Goal: Task Accomplishment & Management: Manage account settings

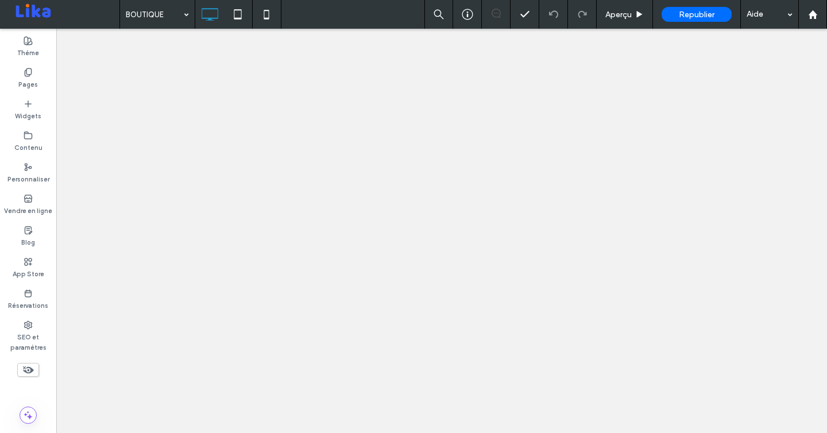
select select "**********"
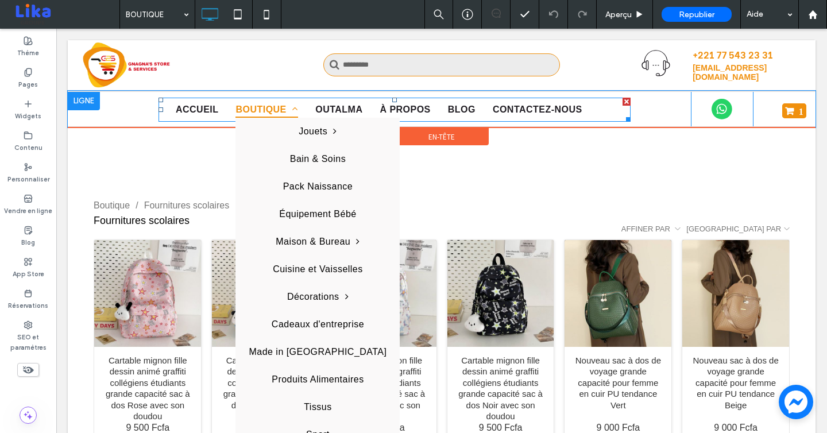
click at [266, 106] on span "BOUTIQUE" at bounding box center [266, 110] width 63 height 16
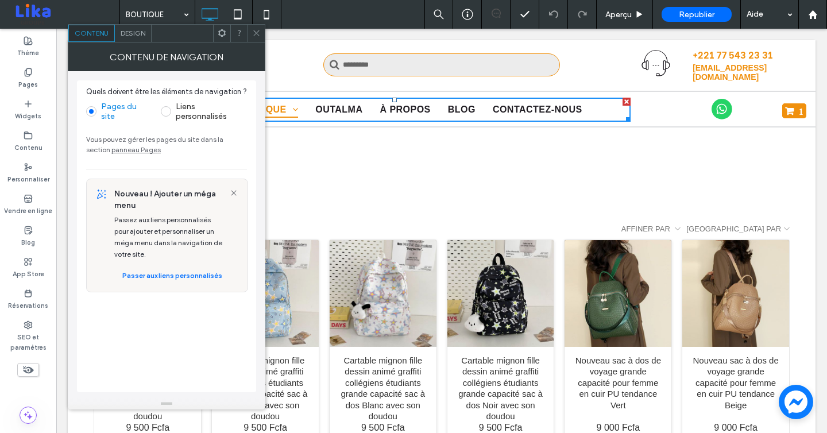
click at [258, 27] on span at bounding box center [256, 33] width 9 height 17
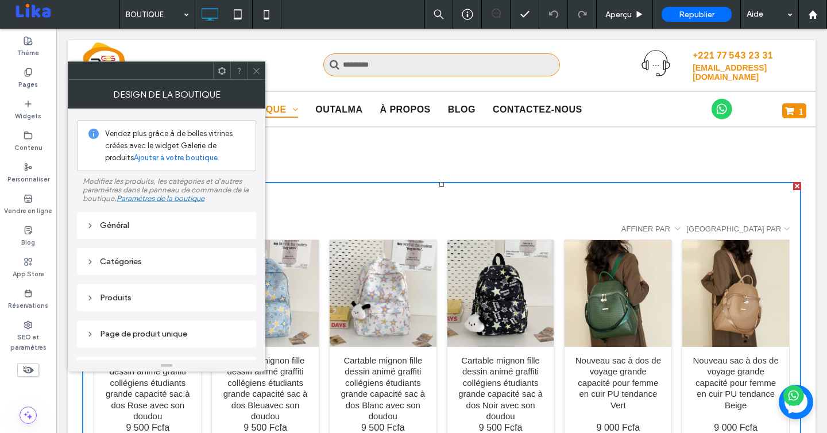
click at [91, 223] on icon at bounding box center [90, 226] width 8 height 8
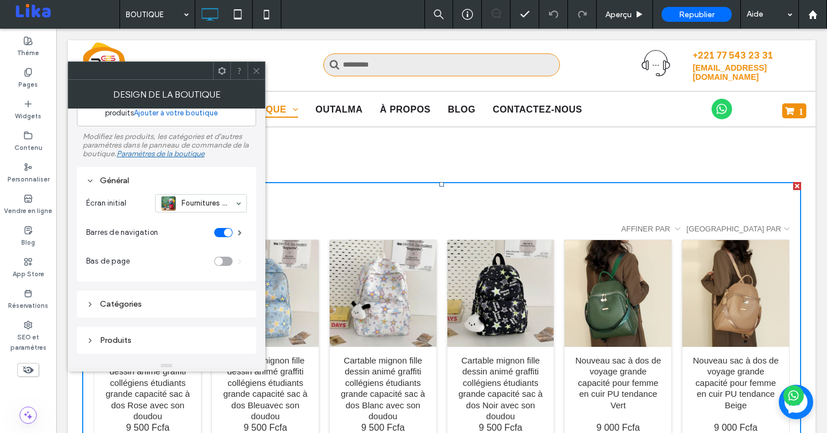
scroll to position [45, 0]
click at [214, 202] on input at bounding box center [198, 203] width 74 height 8
click at [210, 204] on input at bounding box center [198, 203] width 74 height 8
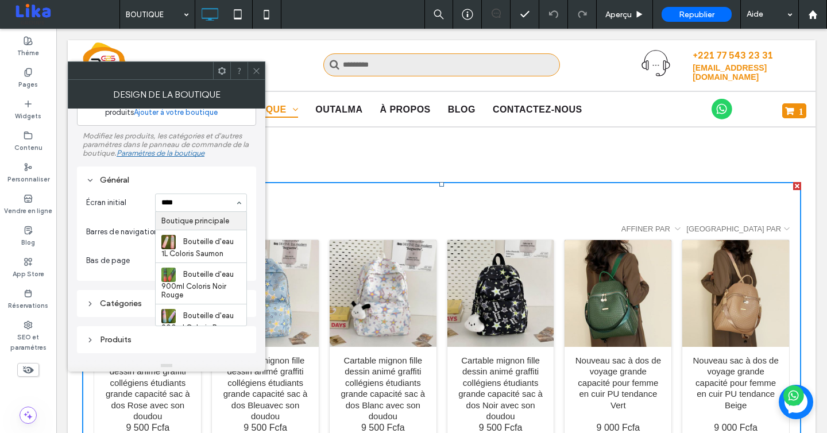
type input "*****"
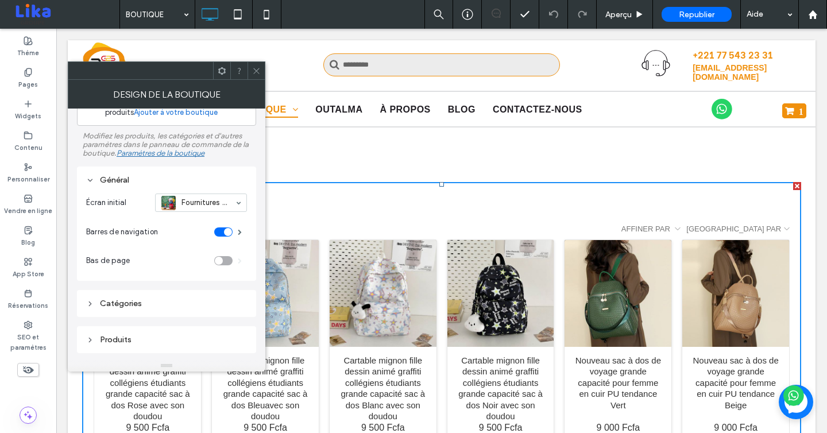
click at [206, 200] on input at bounding box center [198, 203] width 74 height 8
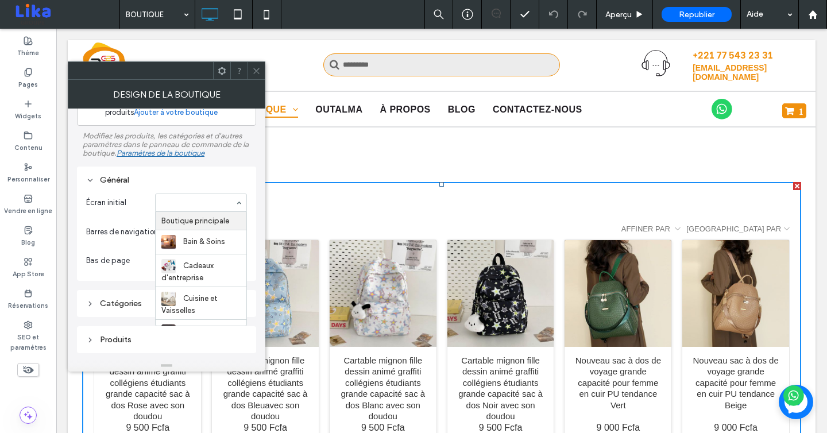
type input "*"
type input "*****"
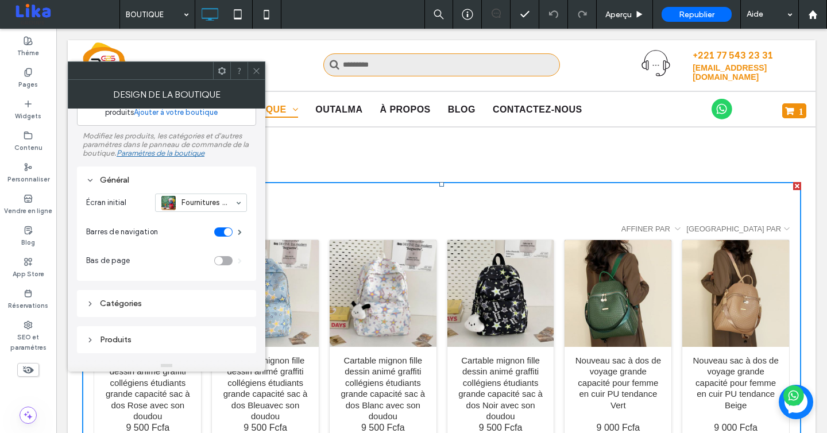
click at [193, 206] on input at bounding box center [198, 203] width 74 height 8
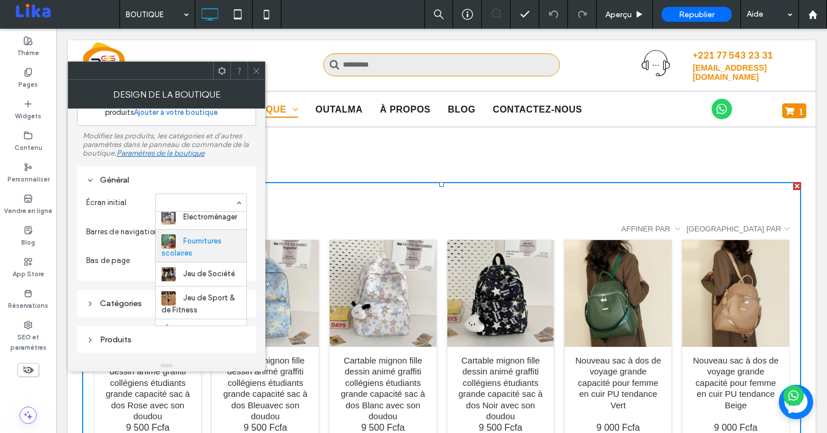
scroll to position [231, 0]
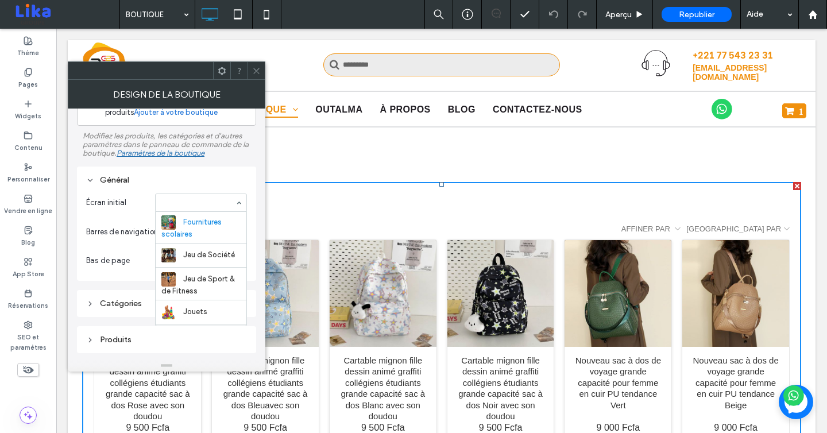
click at [258, 68] on icon at bounding box center [256, 71] width 9 height 9
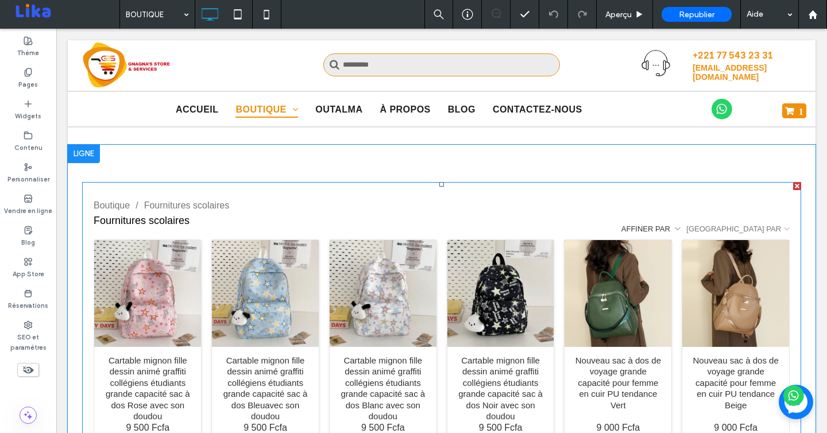
click at [673, 229] on div "Affiner par" at bounding box center [647, 229] width 52 height 9
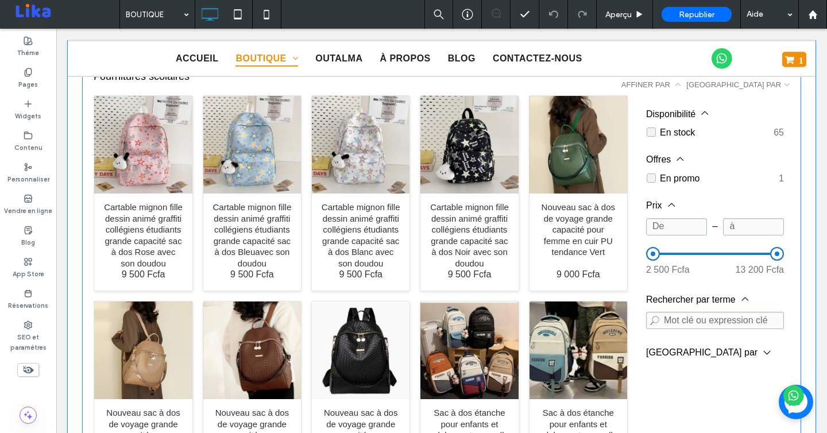
scroll to position [169, 0]
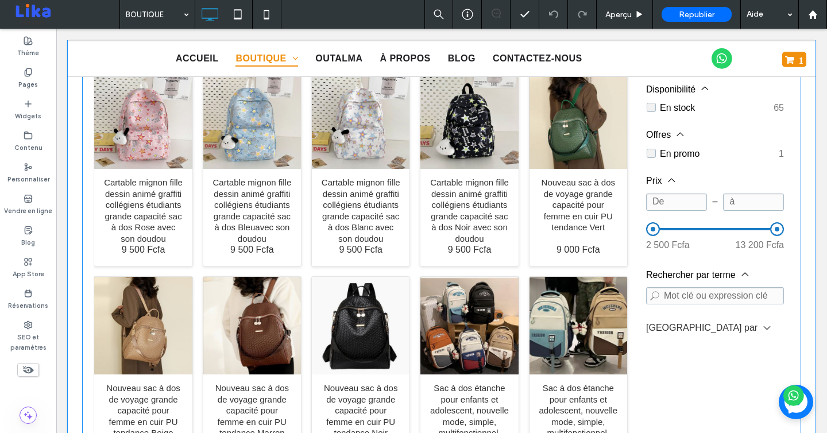
click at [688, 327] on div "Trier par" at bounding box center [708, 328] width 125 height 12
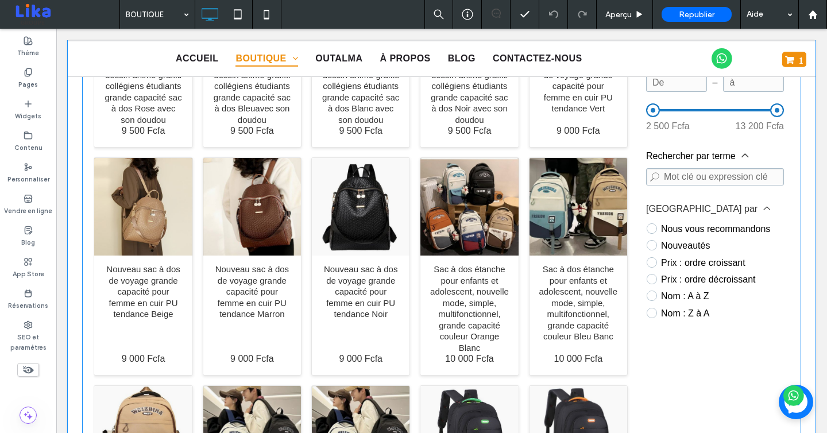
scroll to position [0, 0]
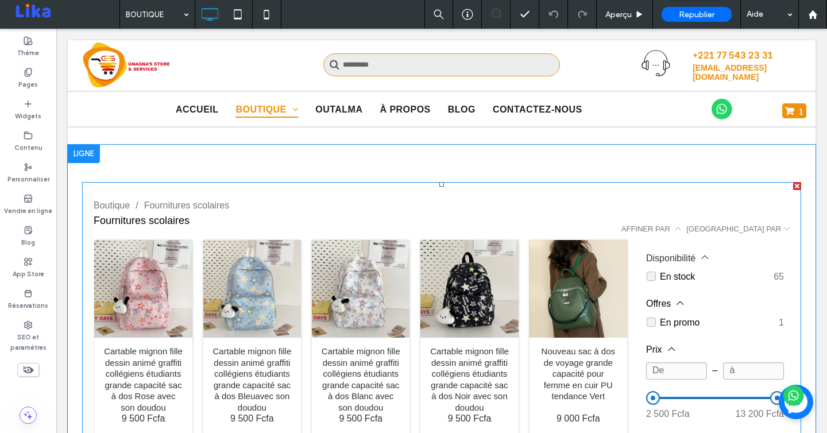
click at [697, 256] on div "Disponibilité" at bounding box center [672, 258] width 53 height 10
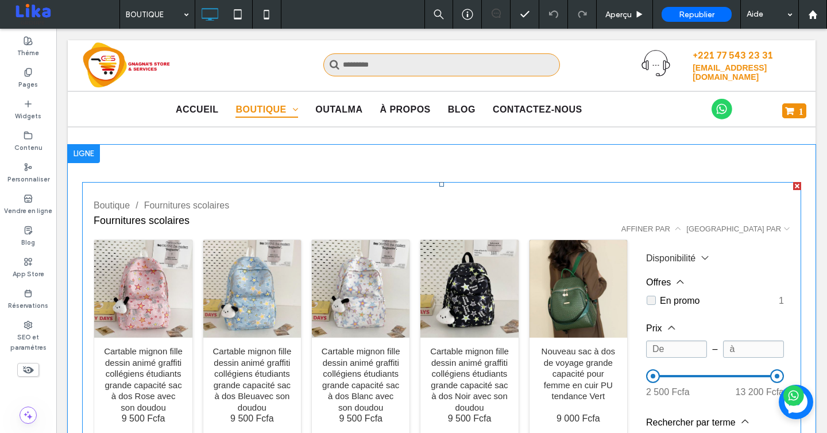
click at [691, 253] on div "Disponibilité" at bounding box center [672, 258] width 53 height 10
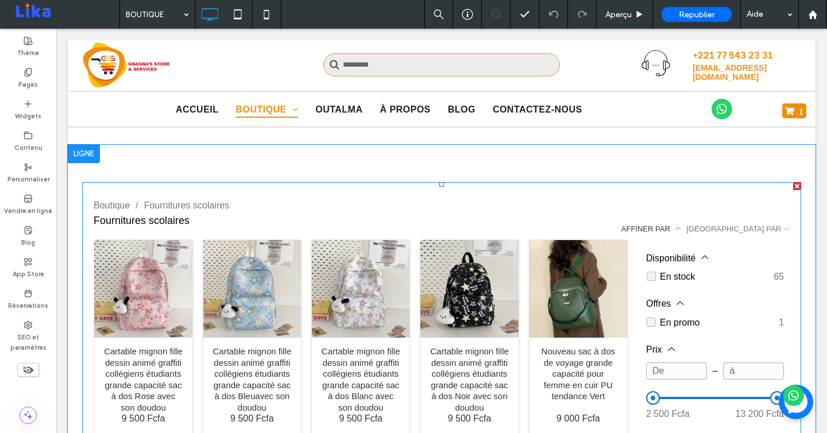
click at [673, 226] on div "Affiner par" at bounding box center [647, 229] width 52 height 9
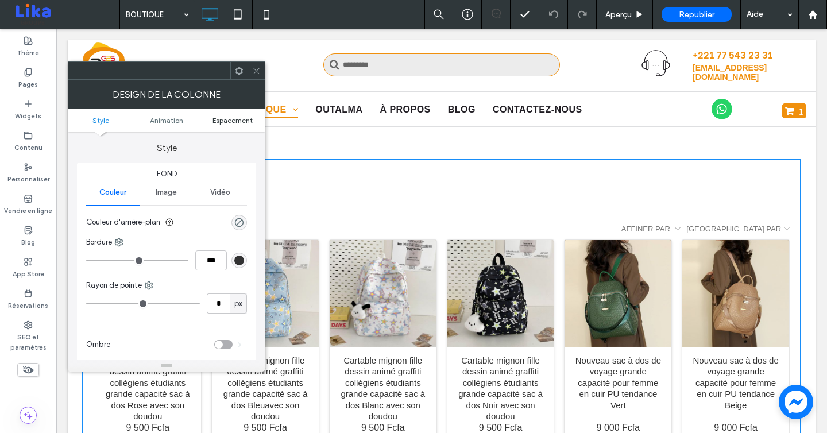
click at [231, 123] on span "Espacement" at bounding box center [233, 120] width 40 height 9
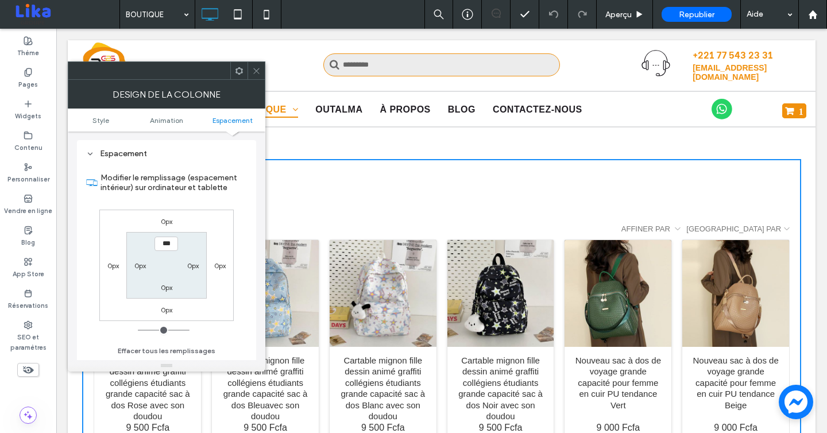
scroll to position [270, 0]
click at [260, 72] on icon at bounding box center [256, 71] width 9 height 9
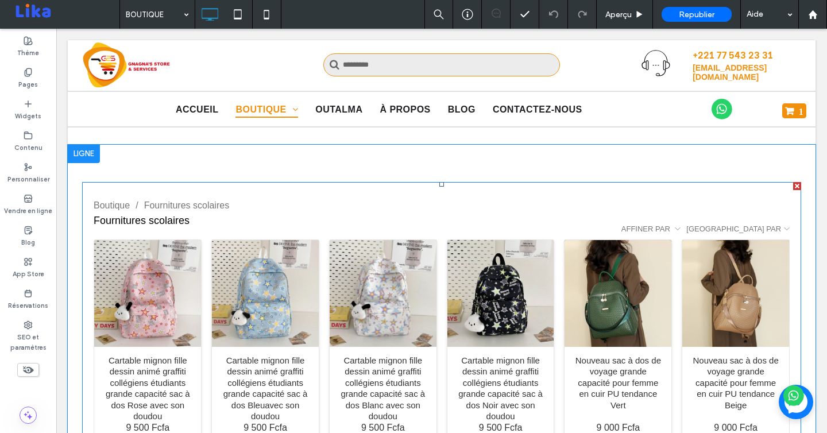
click at [307, 206] on div "Boutique / Fournitures scolaires" at bounding box center [442, 207] width 696 height 16
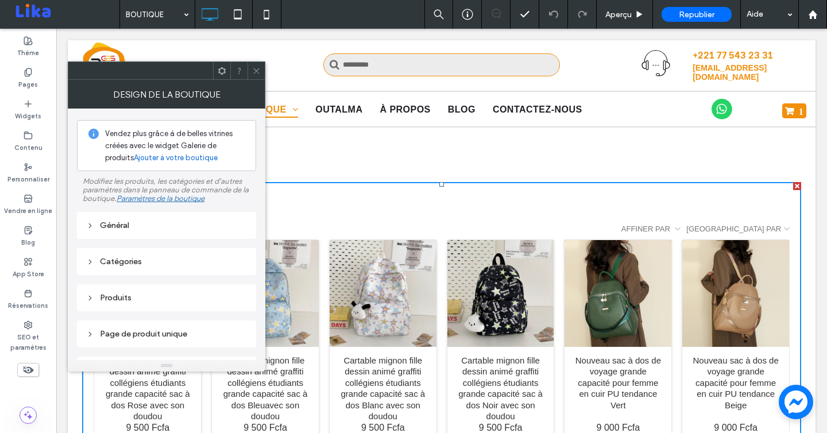
scroll to position [98, 0]
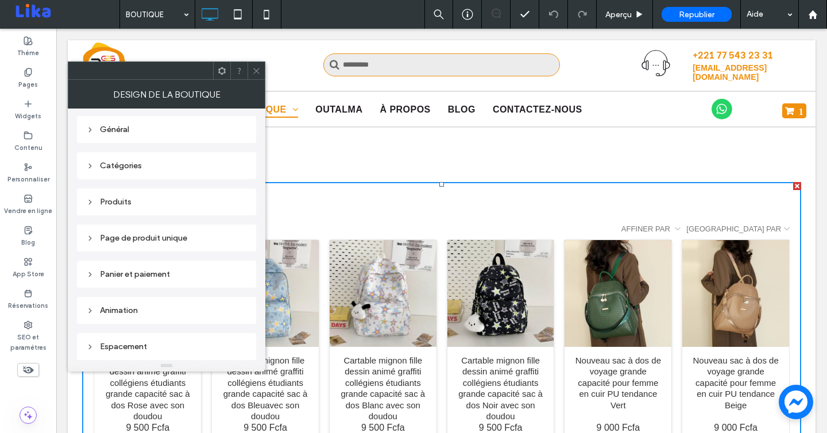
click at [113, 333] on div "Vendez plus grâce à de belles vitrines créées avec le widget Galerie de produit…" at bounding box center [166, 186] width 179 height 347
click at [129, 343] on div "Espacement" at bounding box center [166, 347] width 161 height 10
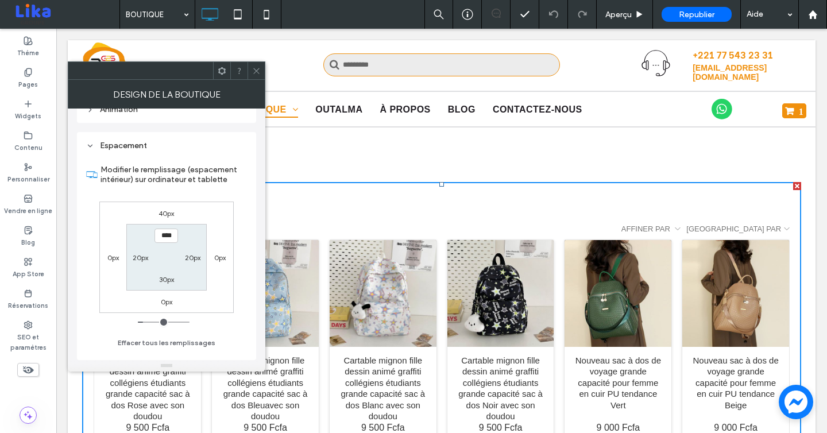
click at [164, 213] on label "40px" at bounding box center [167, 213] width 16 height 9
type input "**"
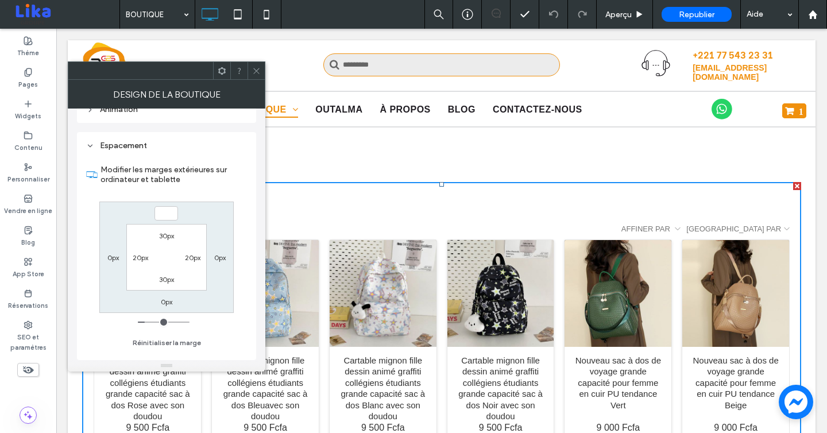
type input "*"
type input "***"
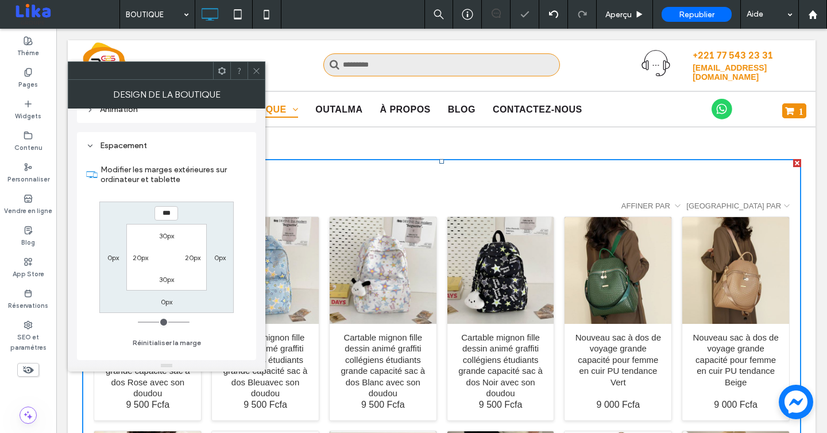
click at [256, 67] on icon at bounding box center [256, 71] width 9 height 9
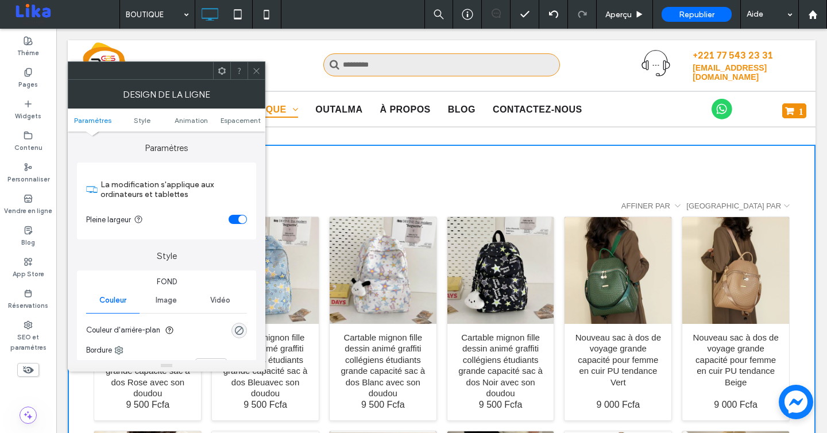
click at [254, 74] on icon at bounding box center [256, 71] width 9 height 9
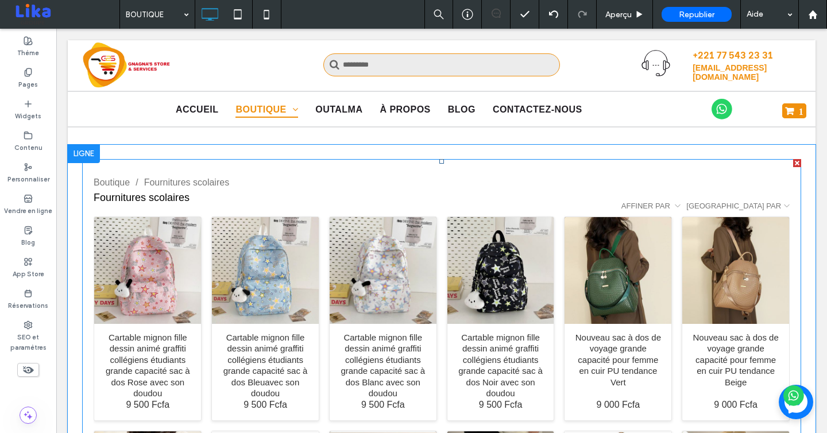
click at [353, 182] on div "Boutique / Fournitures scolaires" at bounding box center [442, 184] width 696 height 16
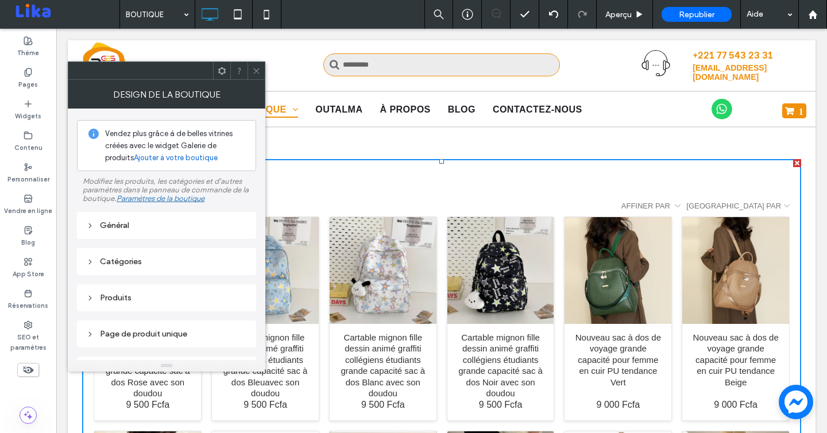
scroll to position [98, 0]
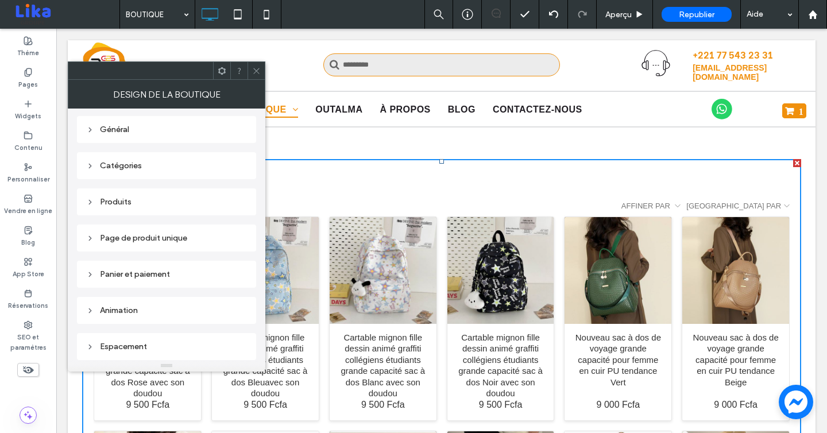
click at [166, 343] on div "Espacement" at bounding box center [166, 347] width 161 height 10
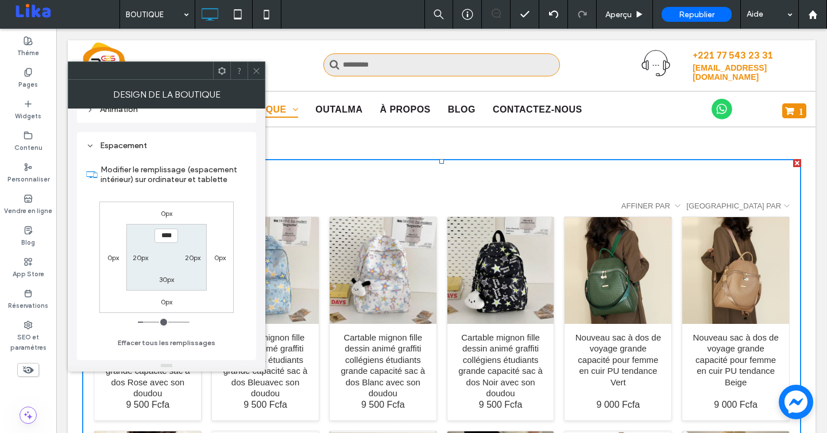
type input "****"
type input "**"
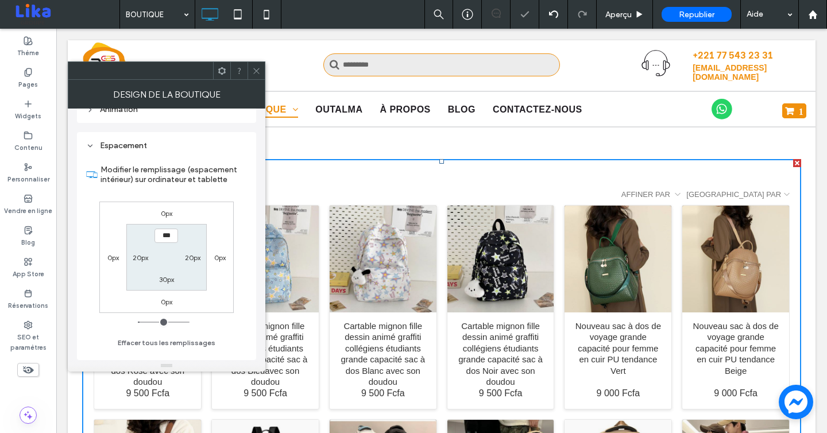
type input "***"
type input "*"
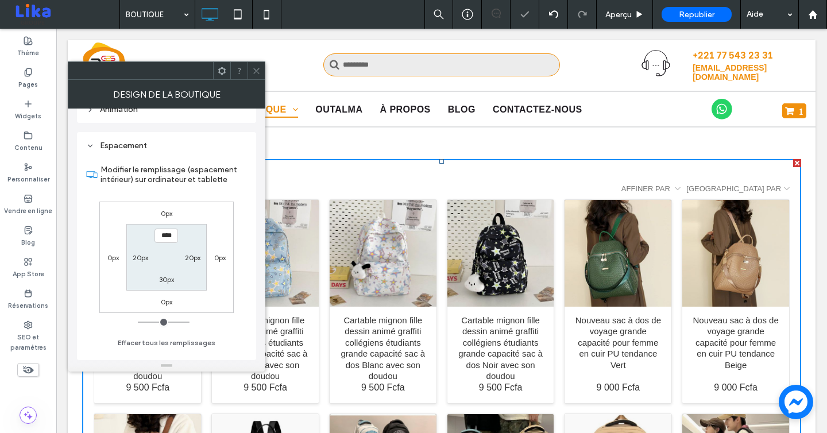
type input "****"
type input "**"
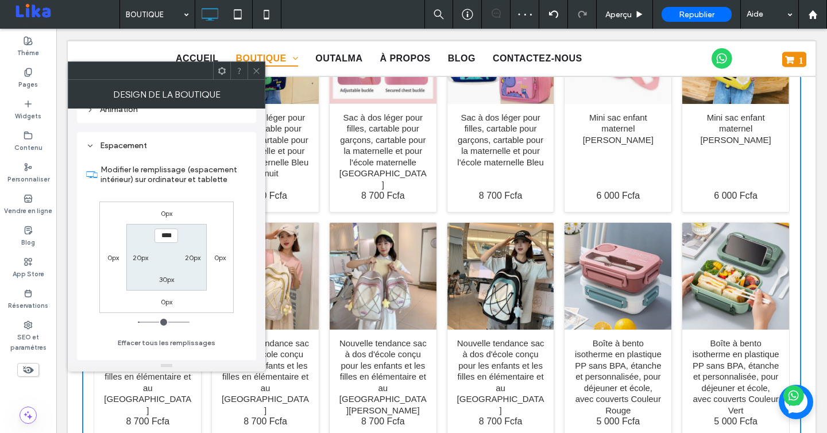
scroll to position [976, 0]
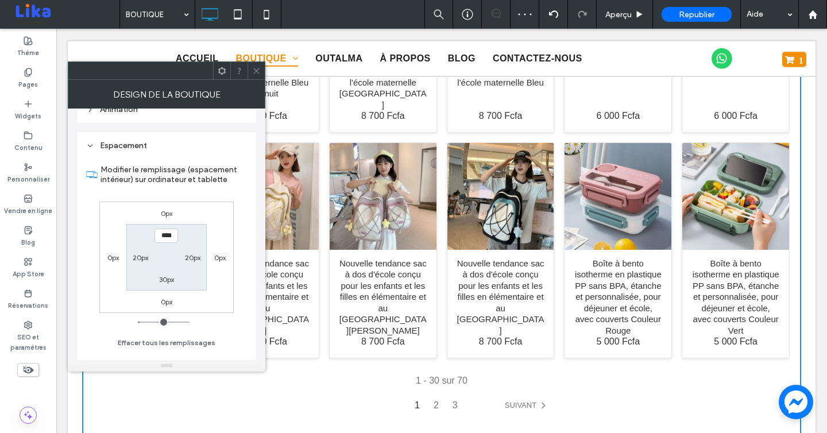
click at [254, 69] on icon at bounding box center [256, 71] width 9 height 9
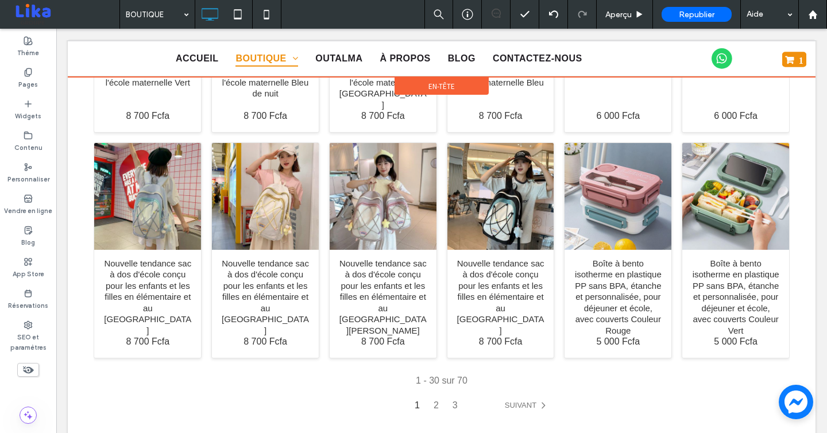
click at [361, 68] on div at bounding box center [442, 58] width 748 height 37
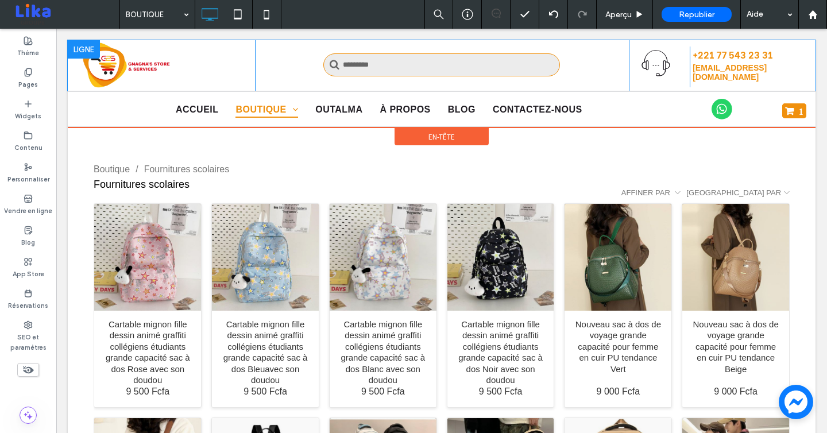
scroll to position [0, 0]
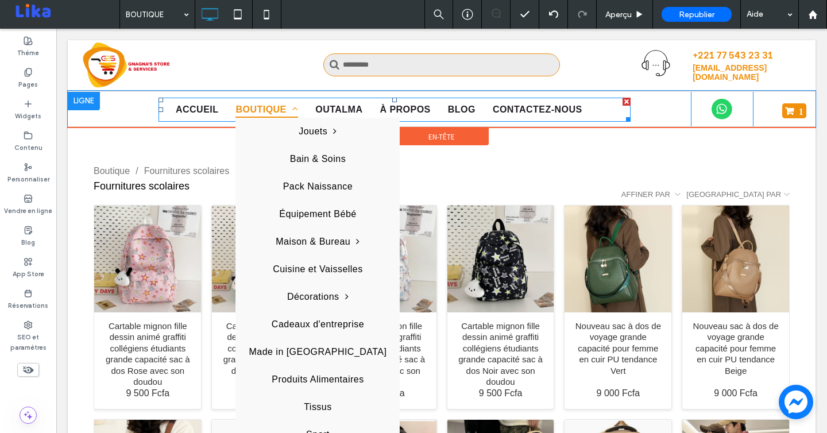
click at [285, 109] on span "BOUTIQUE" at bounding box center [266, 110] width 63 height 16
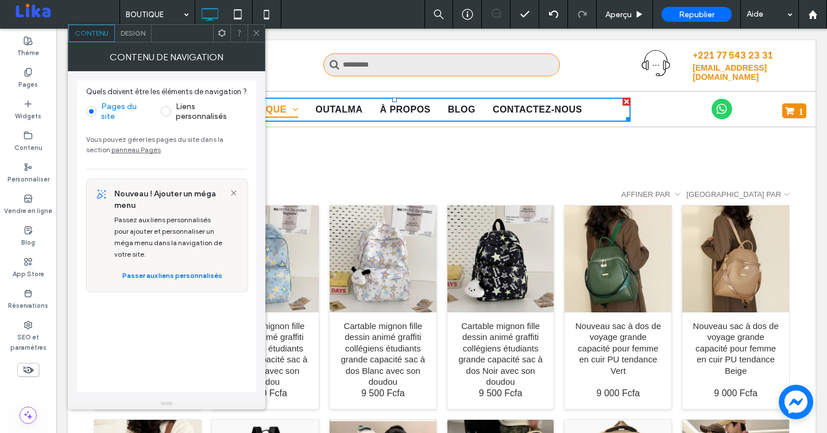
click at [112, 150] on link "panneau Pages" at bounding box center [135, 149] width 49 height 9
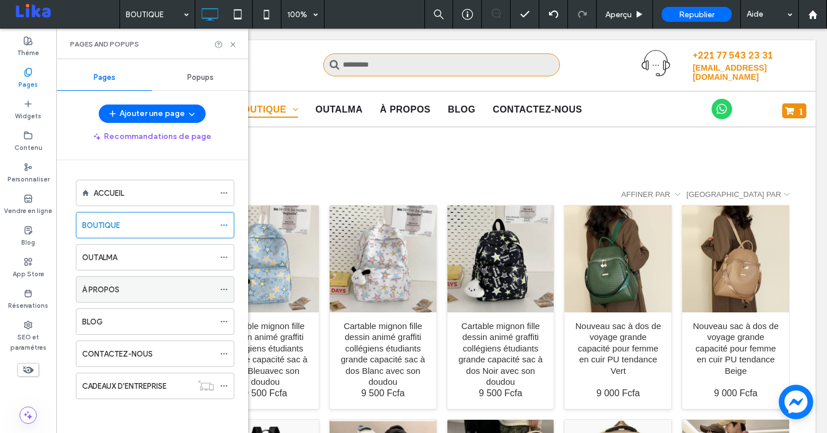
scroll to position [1, 0]
click at [219, 223] on div "BOUTIQUE" at bounding box center [155, 224] width 159 height 26
click at [220, 224] on icon at bounding box center [224, 225] width 8 height 8
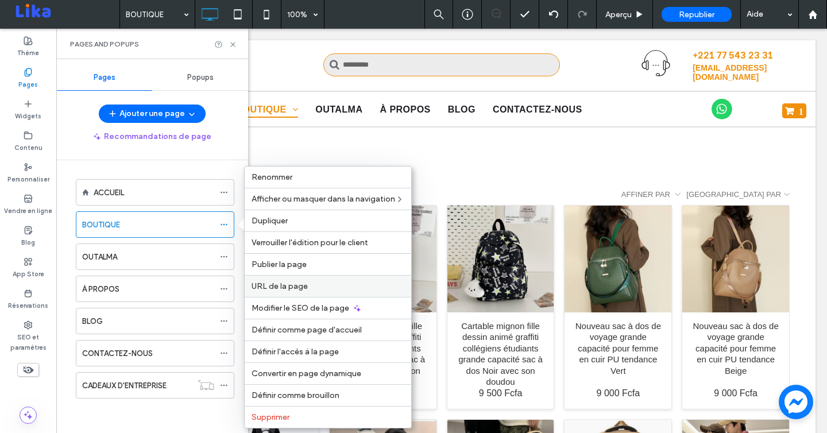
click at [318, 283] on label "URL de la page" at bounding box center [328, 286] width 153 height 10
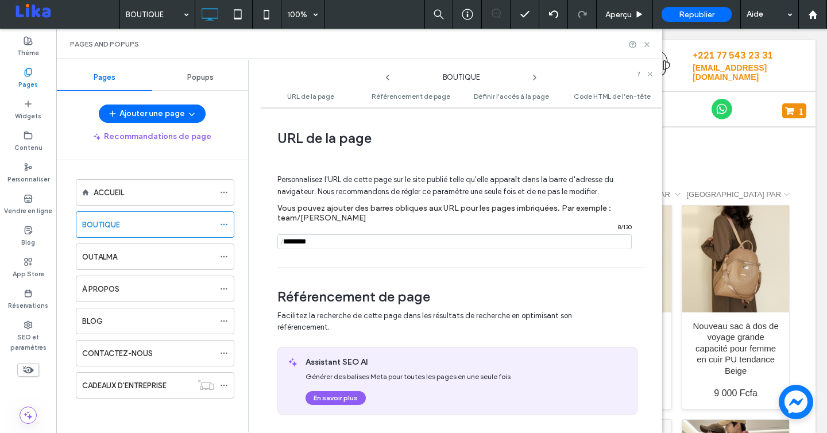
click at [339, 241] on input "notEmpty" at bounding box center [454, 241] width 354 height 15
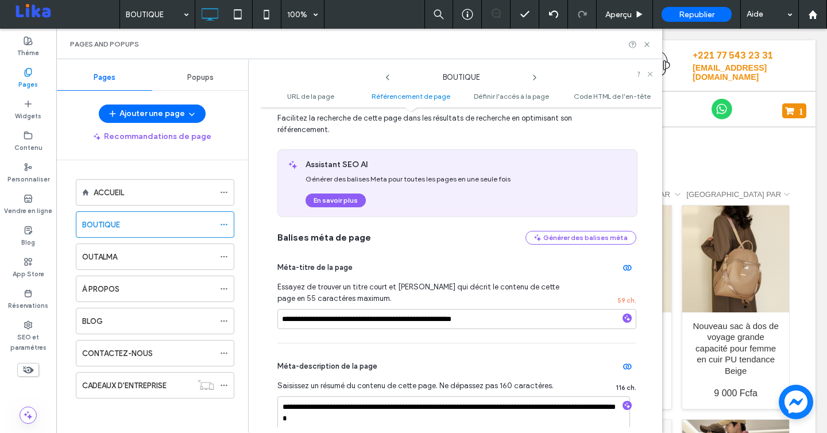
scroll to position [0, 0]
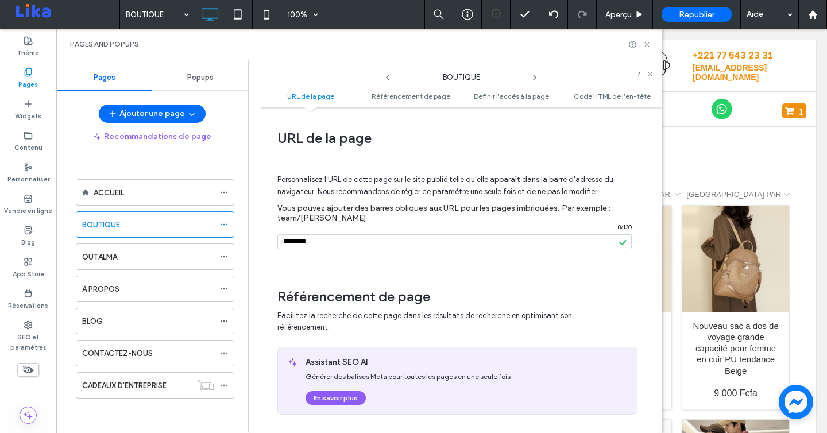
click at [163, 414] on div "ACCUEIL BOUTIQUE OUTALMA À PROPOS BLOG CONTACTEZ-NOUS CADEAUX D'ENTREPRISE" at bounding box center [152, 299] width 164 height 253
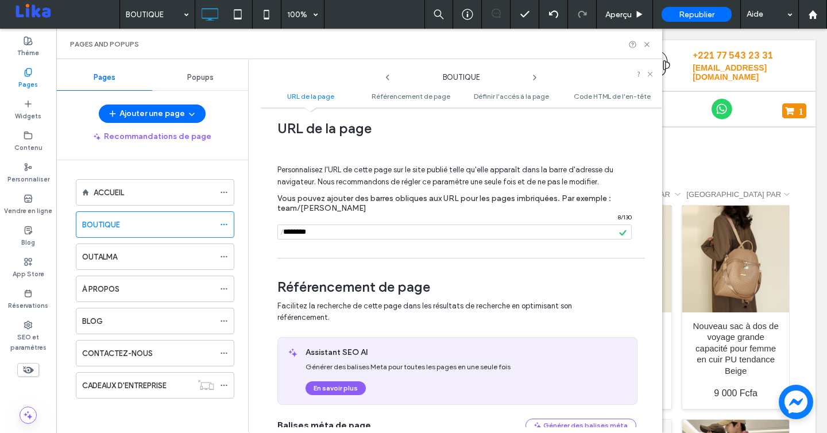
scroll to position [14, 0]
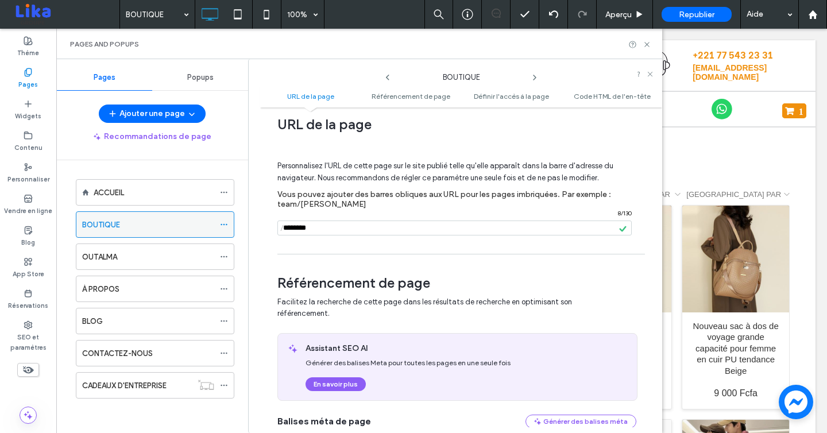
click at [95, 218] on div "BOUTIQUE" at bounding box center [148, 224] width 132 height 25
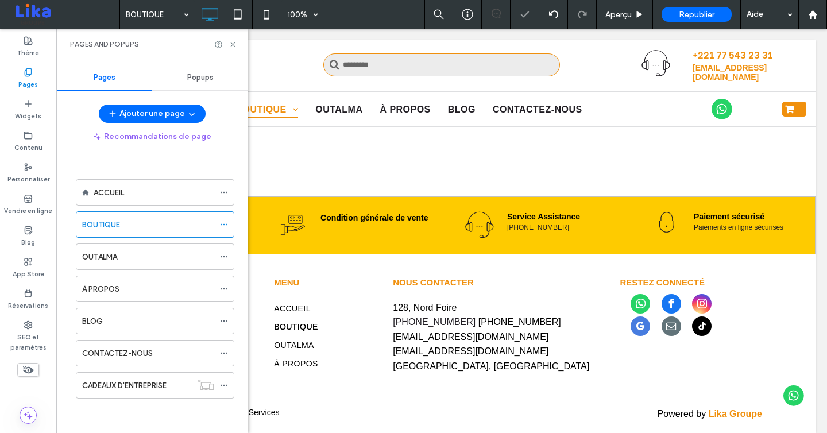
scroll to position [0, 0]
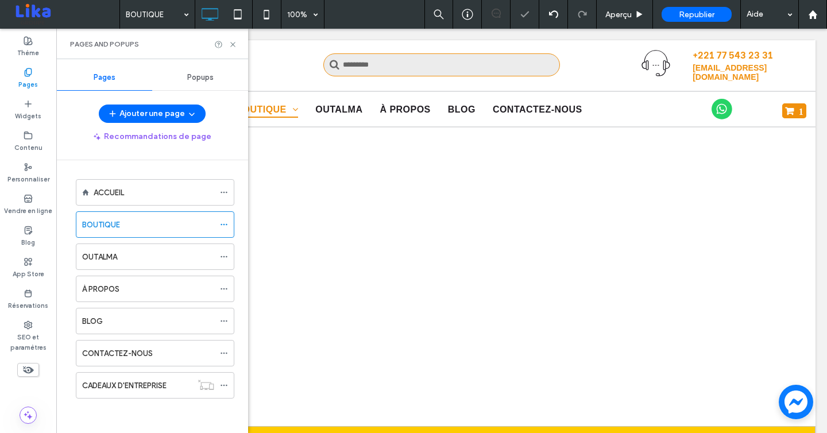
select select "**********"
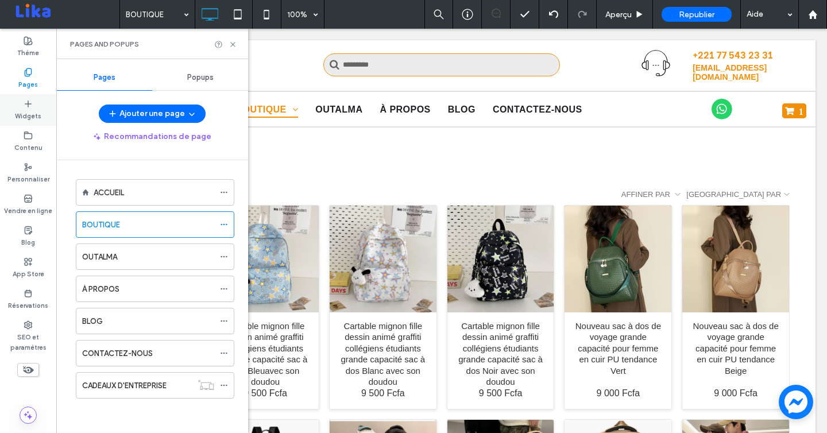
click at [27, 110] on label "Widgets" at bounding box center [28, 115] width 26 height 13
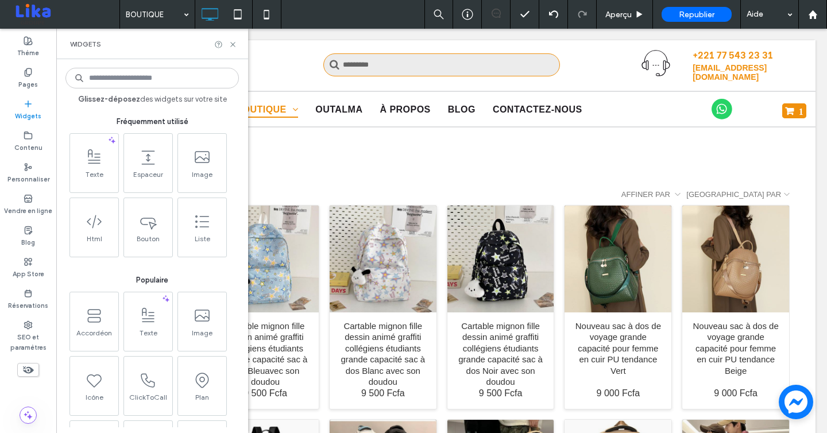
type input "*"
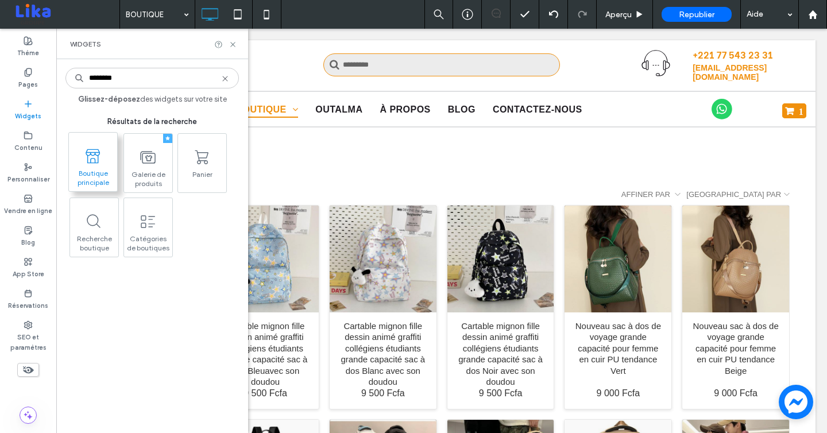
type input "********"
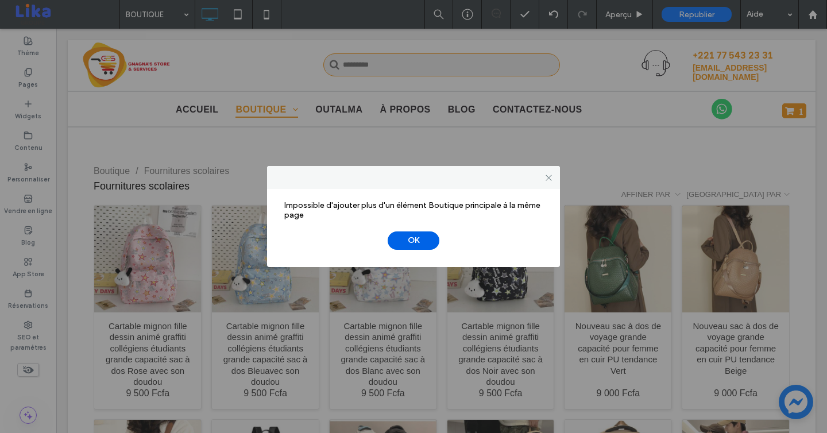
click at [413, 242] on button "OK" at bounding box center [414, 240] width 52 height 18
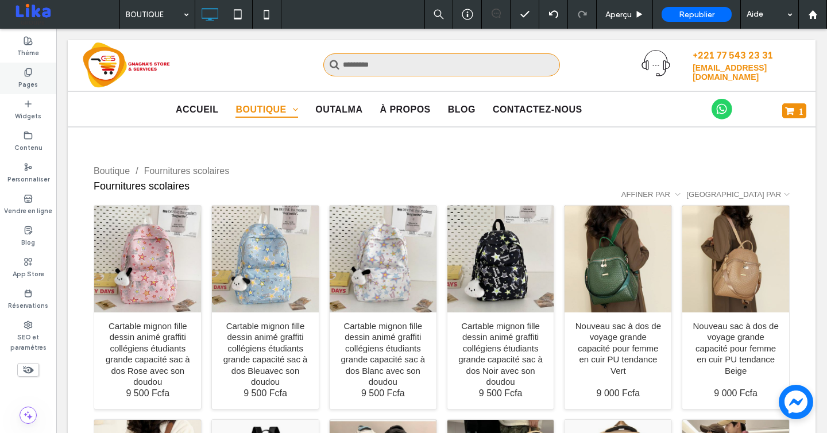
click at [30, 83] on label "Pages" at bounding box center [28, 83] width 20 height 13
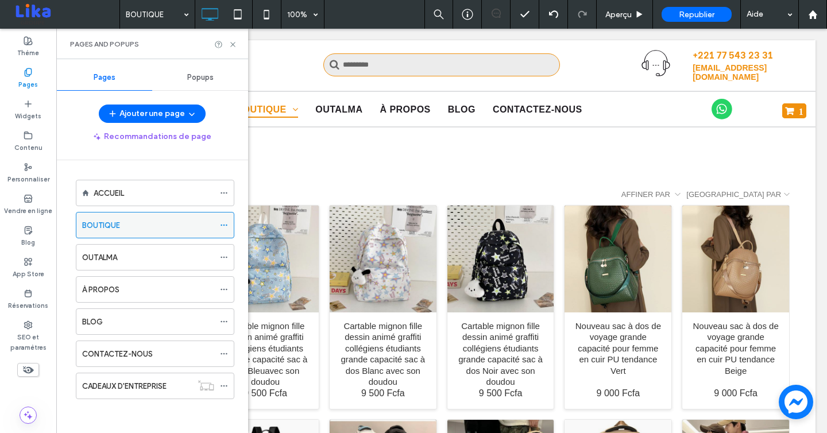
click at [225, 225] on icon at bounding box center [224, 225] width 8 height 8
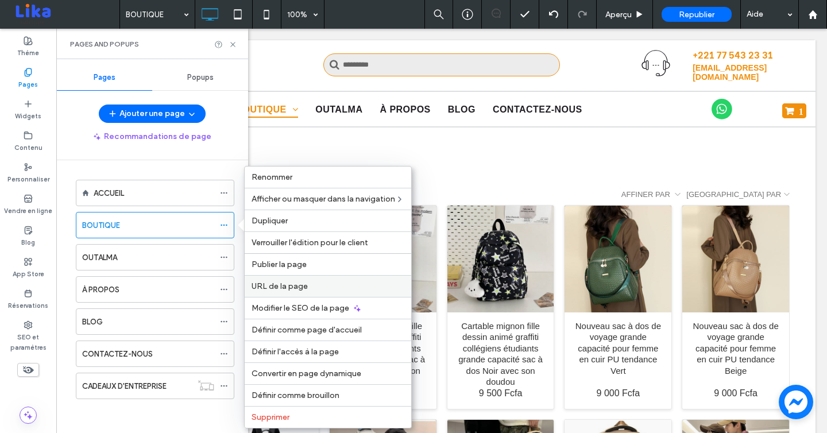
click at [326, 284] on label "URL de la page" at bounding box center [328, 286] width 153 height 10
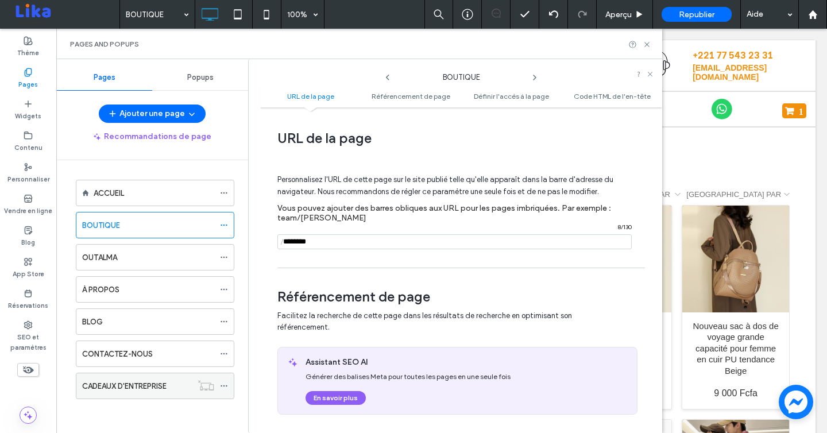
click at [225, 385] on icon at bounding box center [224, 386] width 8 height 8
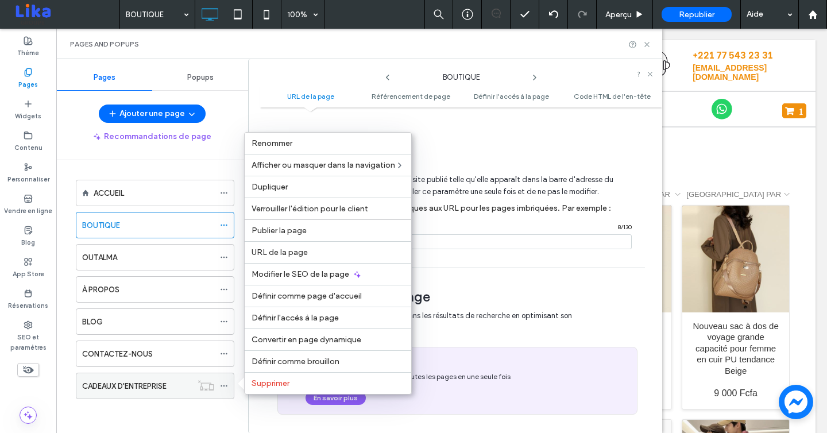
click at [225, 385] on icon at bounding box center [224, 386] width 8 height 8
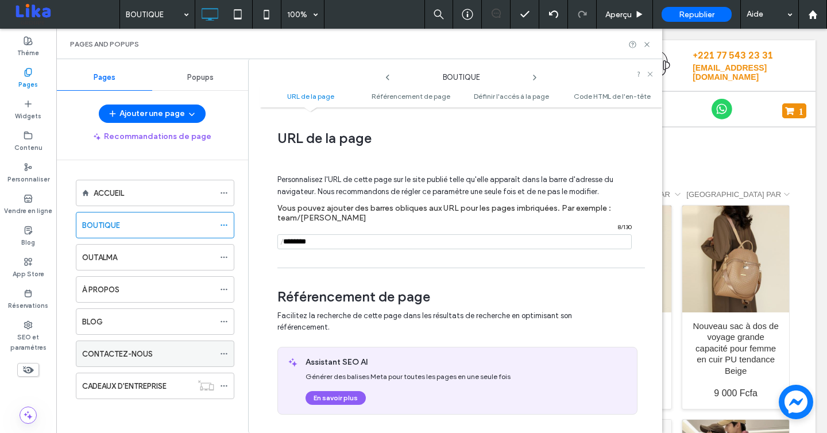
click at [225, 355] on icon at bounding box center [224, 354] width 8 height 8
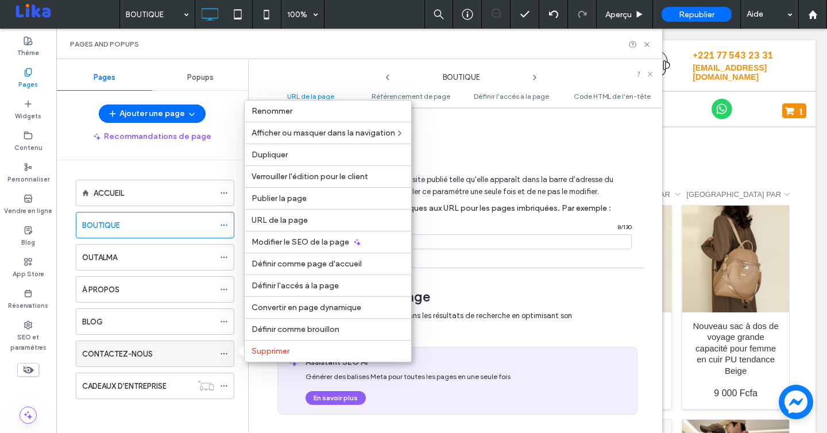
click at [225, 355] on icon at bounding box center [224, 354] width 8 height 8
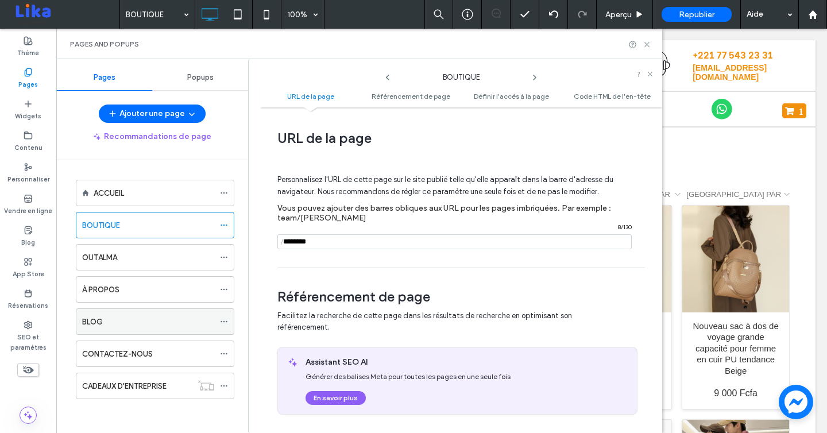
click at [225, 324] on icon at bounding box center [224, 322] width 8 height 8
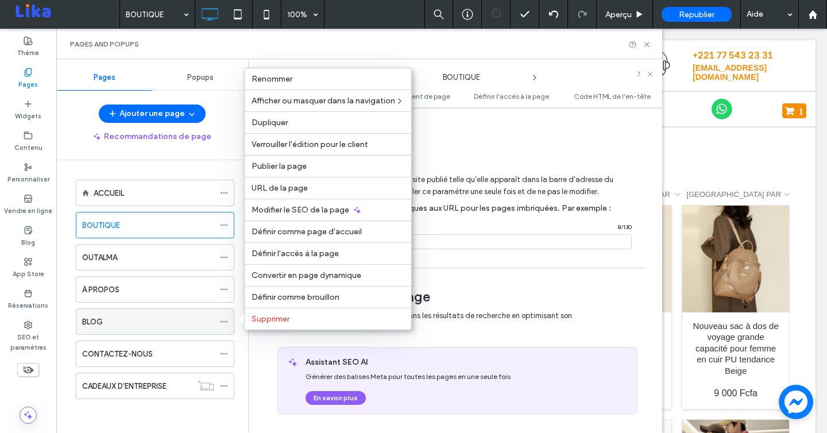
click at [225, 324] on icon at bounding box center [224, 322] width 8 height 8
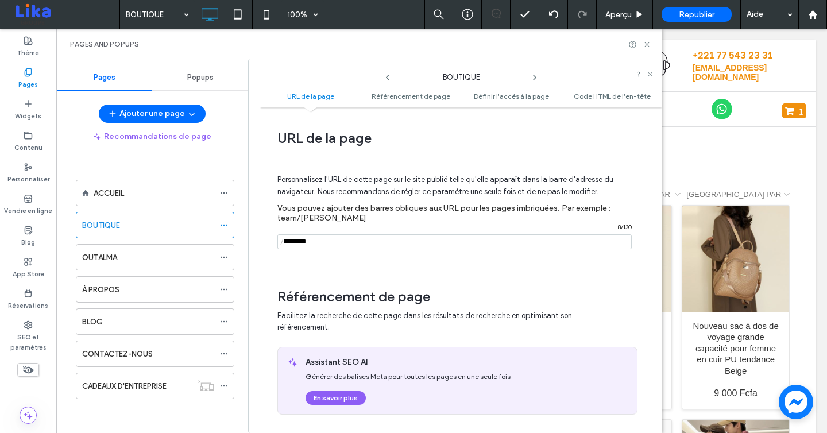
click at [208, 413] on div "ACCUEIL BOUTIQUE OUTALMA À PROPOS BLOG CONTACTEZ-NOUS CADEAUX D'ENTREPRISE" at bounding box center [152, 300] width 164 height 253
click at [413, 94] on span "Référencement de page" at bounding box center [411, 96] width 79 height 9
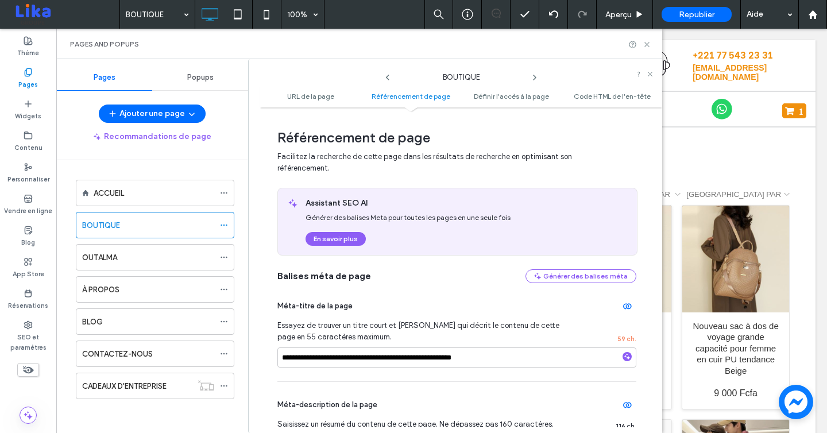
scroll to position [162, 0]
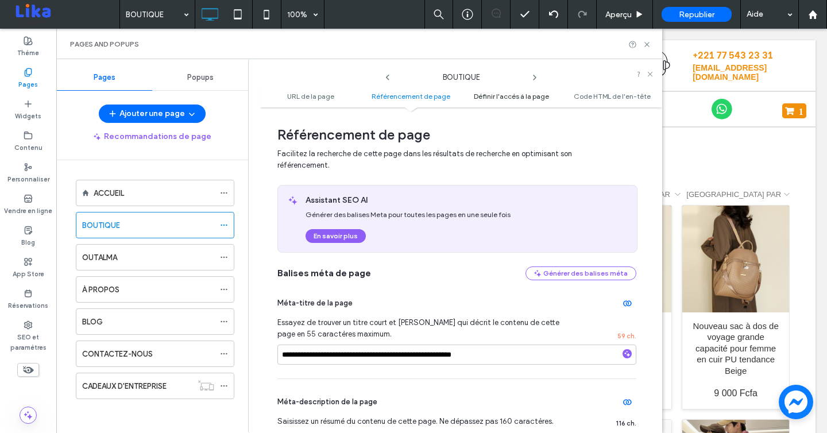
click at [482, 94] on span "Définir l'accès à la page" at bounding box center [511, 96] width 75 height 9
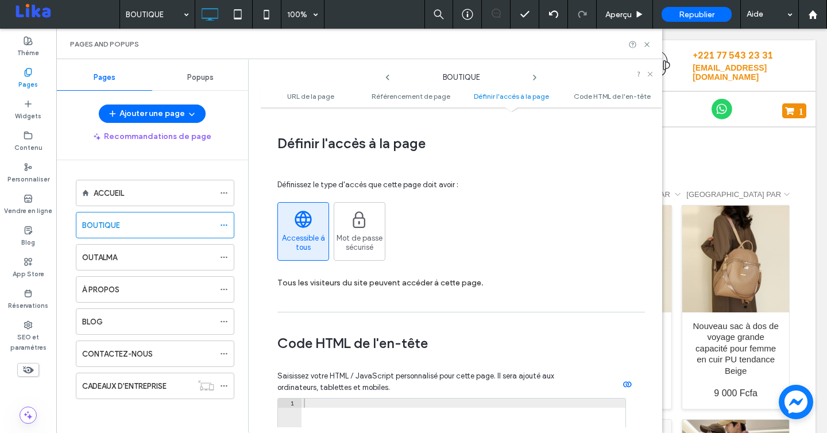
scroll to position [942, 0]
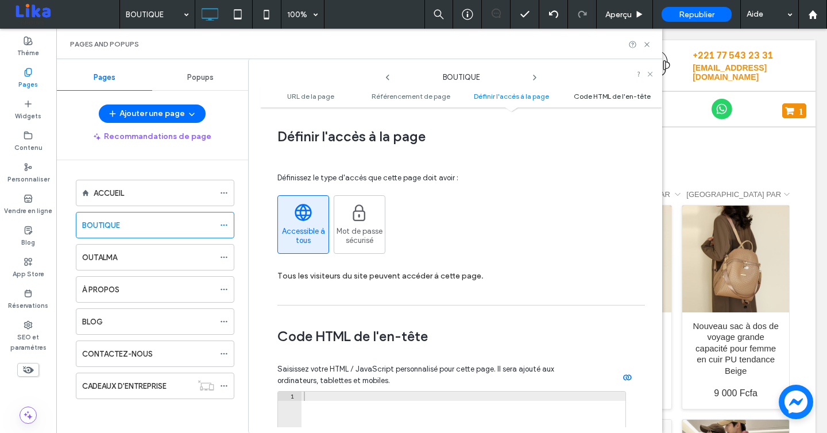
click at [597, 95] on span "Code HTML de l'en-tête" at bounding box center [612, 96] width 77 height 9
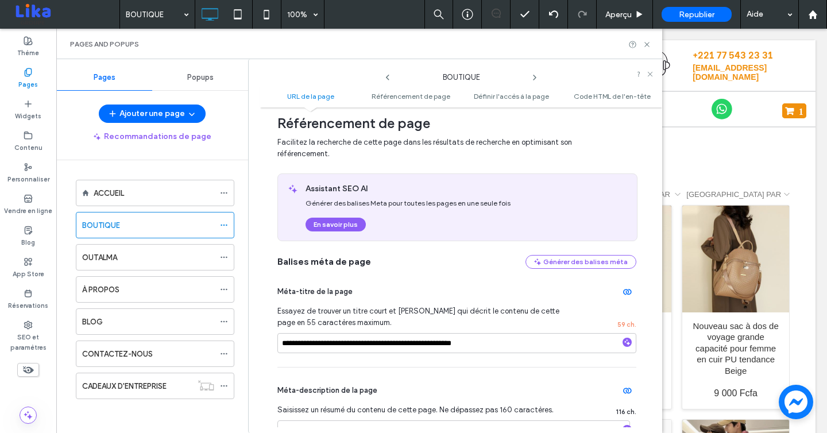
scroll to position [0, 0]
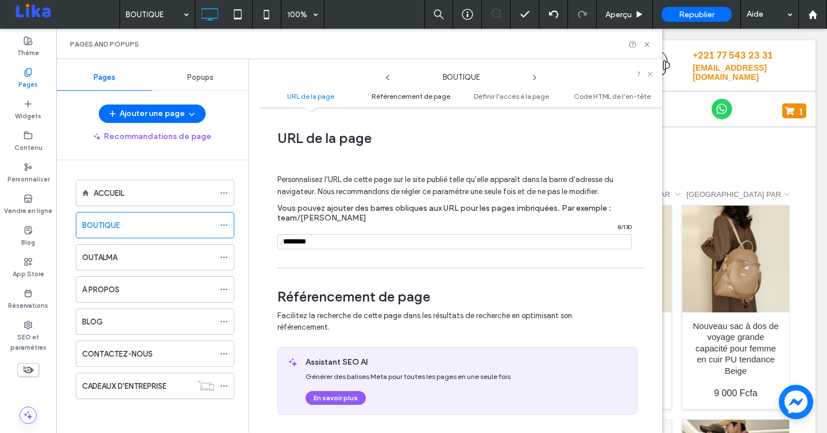
click at [421, 98] on span "Référencement de page" at bounding box center [411, 96] width 79 height 9
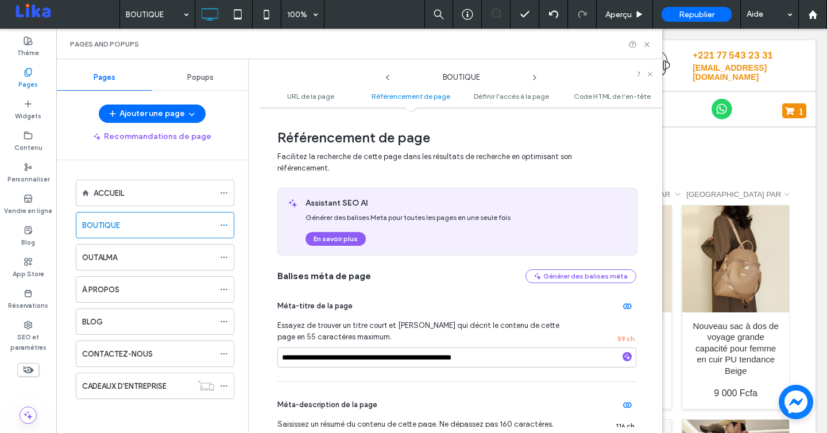
scroll to position [162, 0]
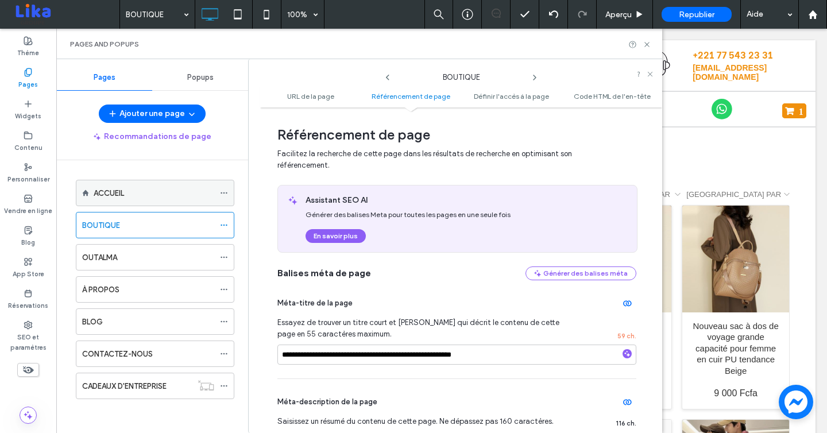
click at [156, 190] on div "ACCUEIL" at bounding box center [154, 193] width 121 height 12
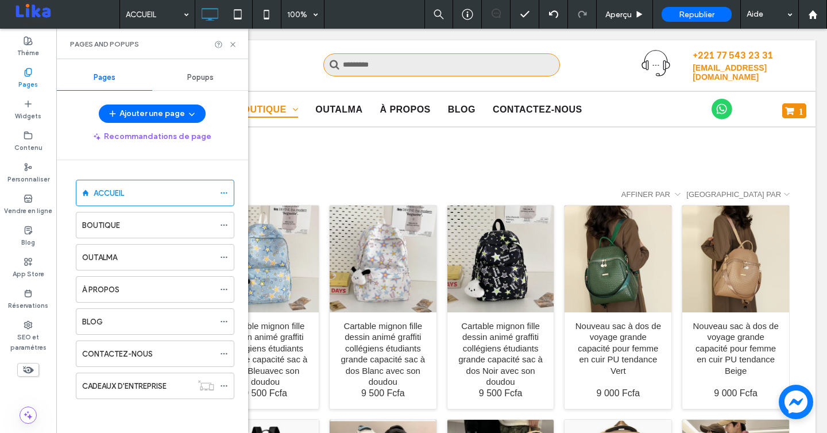
click at [234, 44] on div at bounding box center [413, 216] width 827 height 433
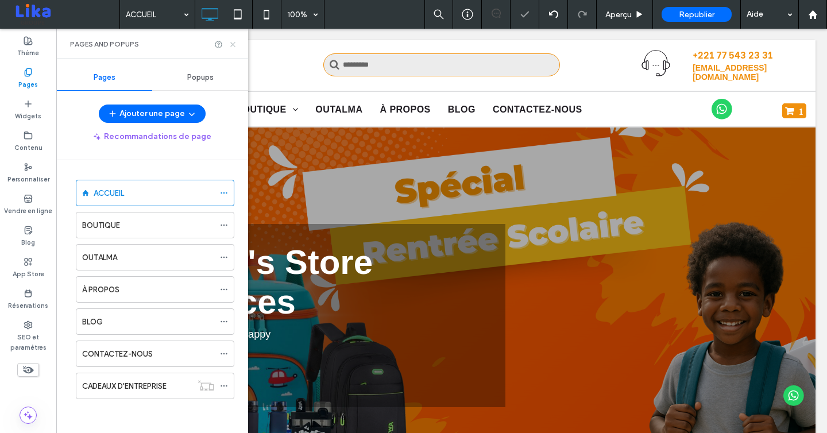
click at [233, 45] on icon at bounding box center [233, 44] width 9 height 9
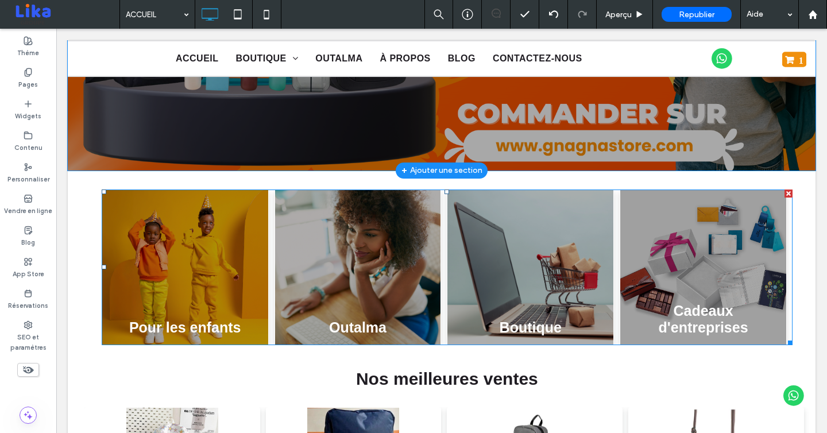
scroll to position [368, 0]
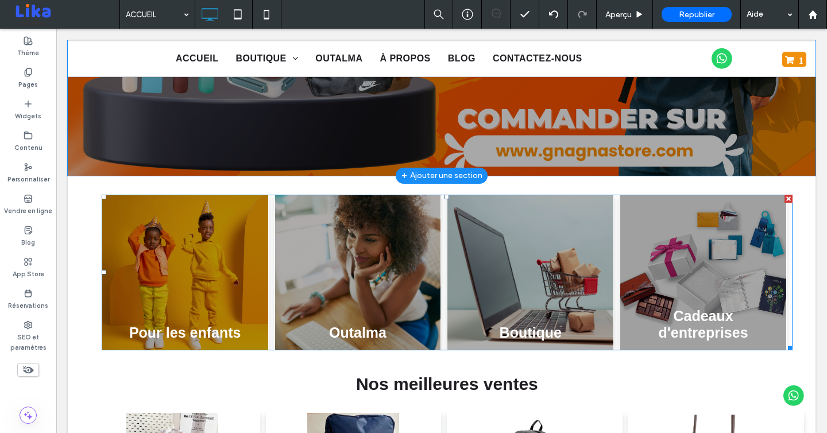
click at [331, 299] on link at bounding box center [358, 272] width 166 height 154
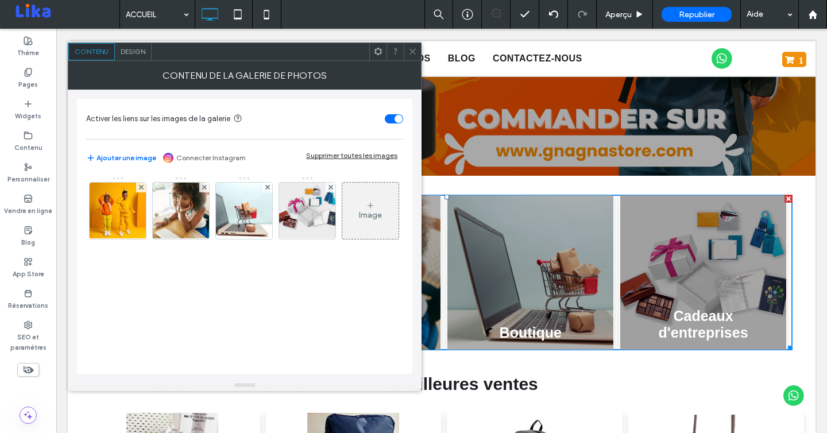
click at [412, 48] on icon at bounding box center [412, 51] width 9 height 9
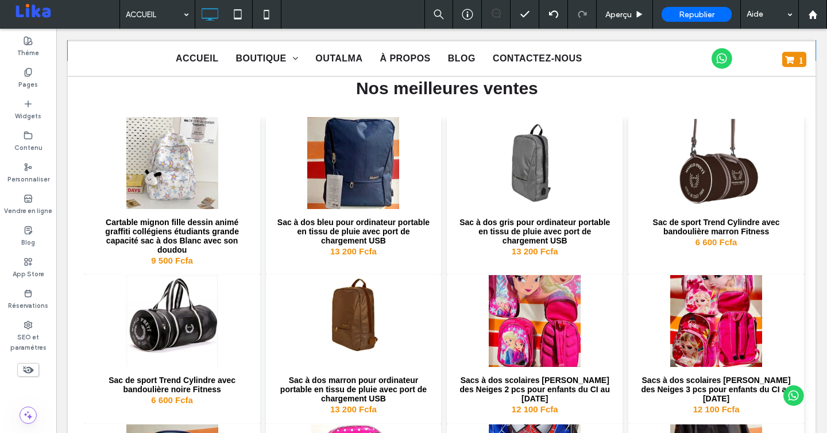
scroll to position [664, 0]
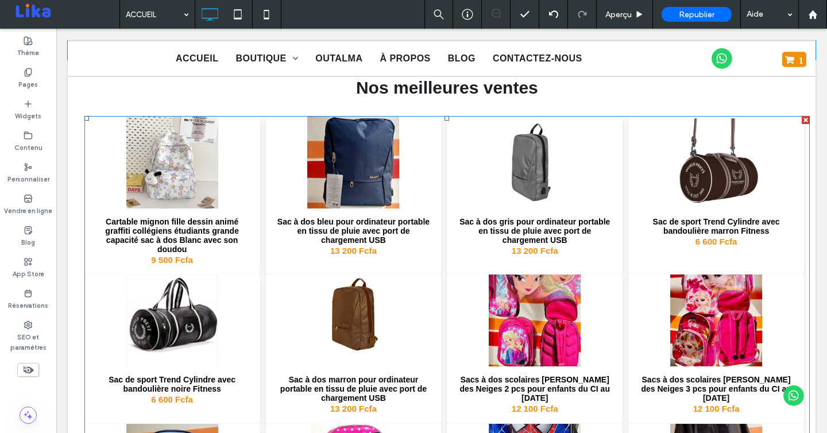
click at [349, 234] on h3 "Sac à dos bleu pour ordinateur portable en tissu de pluie avec port de chargeme…" at bounding box center [353, 231] width 157 height 28
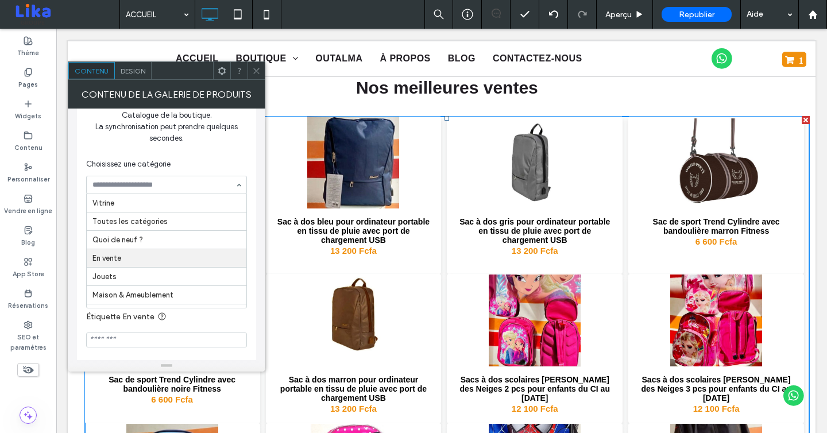
scroll to position [121, 0]
click at [257, 75] on icon at bounding box center [256, 71] width 9 height 9
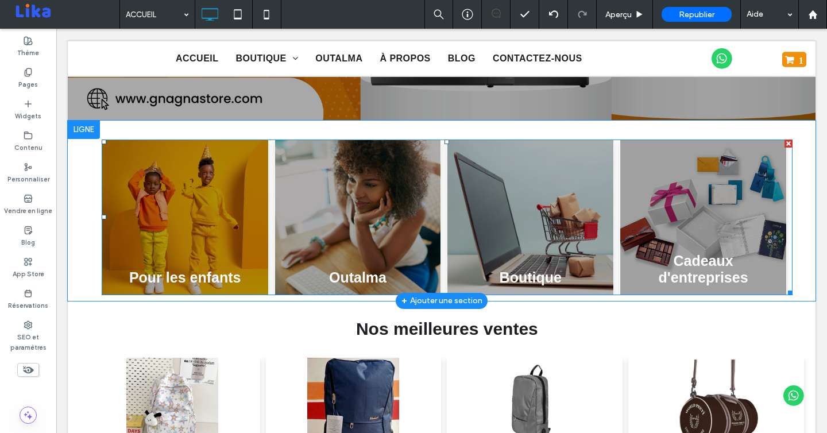
scroll to position [423, 0]
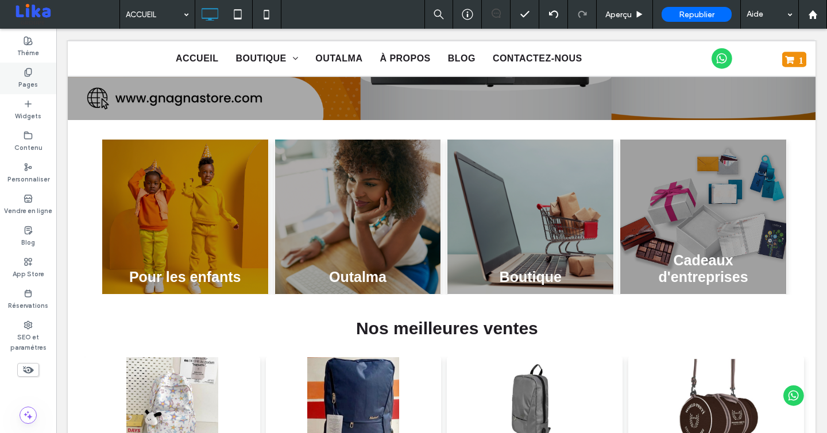
click at [36, 76] on div "Pages" at bounding box center [28, 79] width 56 height 32
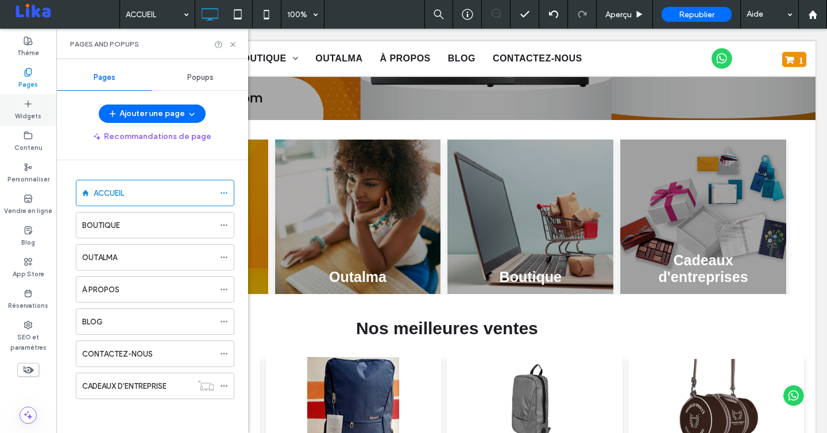
click at [31, 109] on label "Widgets" at bounding box center [28, 115] width 26 height 13
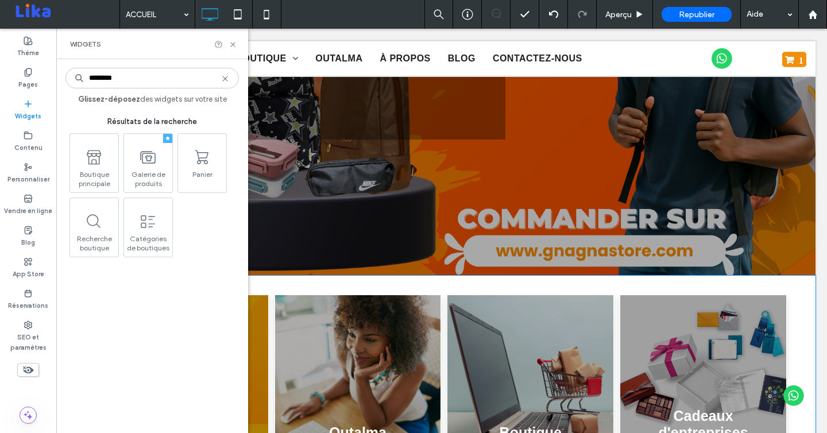
scroll to position [294, 0]
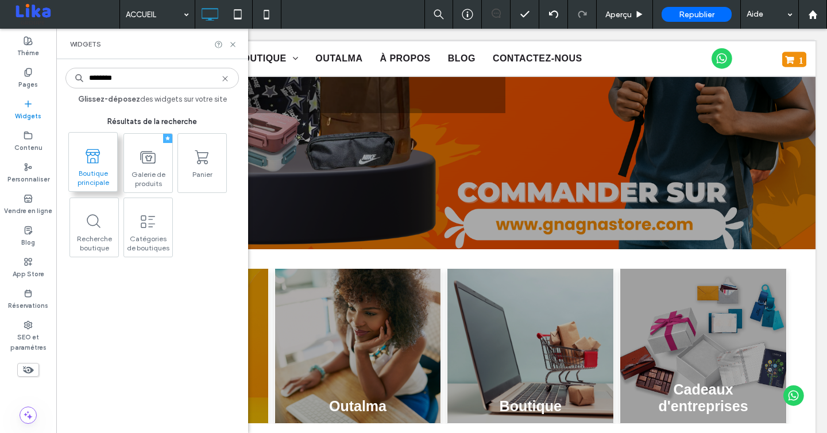
type input "********"
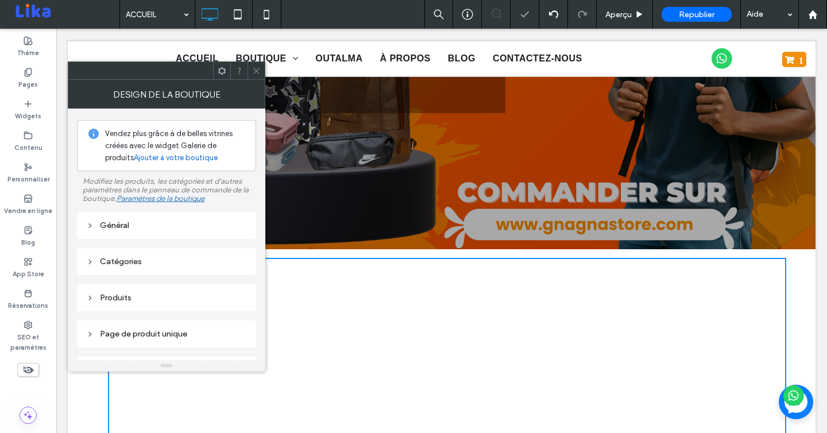
select select "**********"
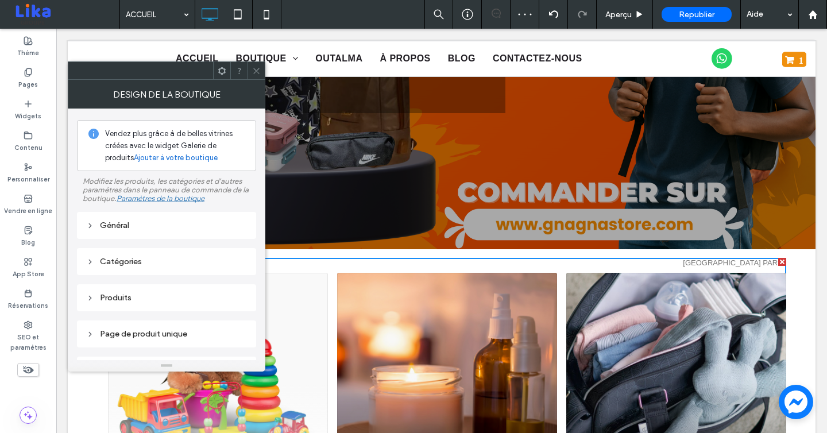
click at [182, 232] on div "Général" at bounding box center [166, 226] width 161 height 16
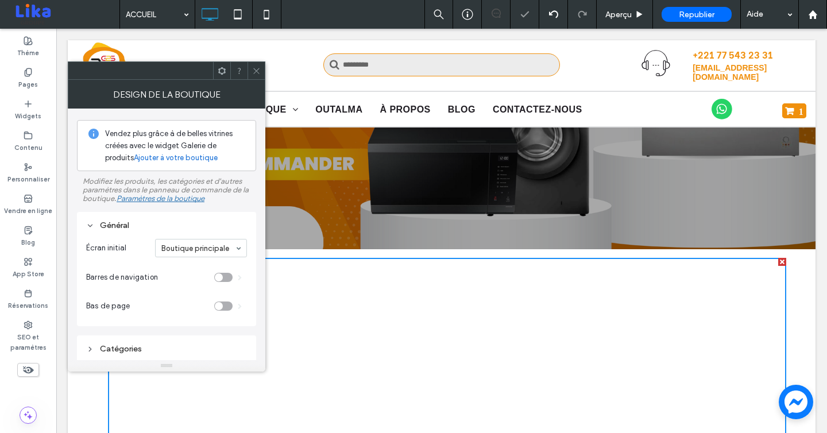
scroll to position [0, 0]
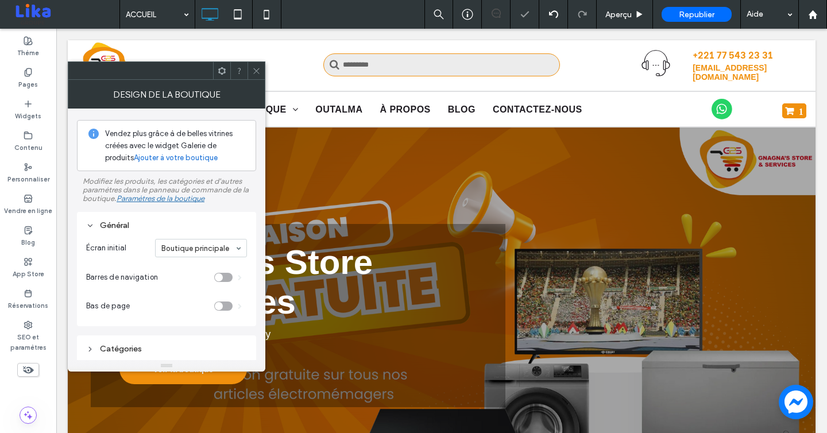
click at [207, 249] on input at bounding box center [198, 248] width 74 height 8
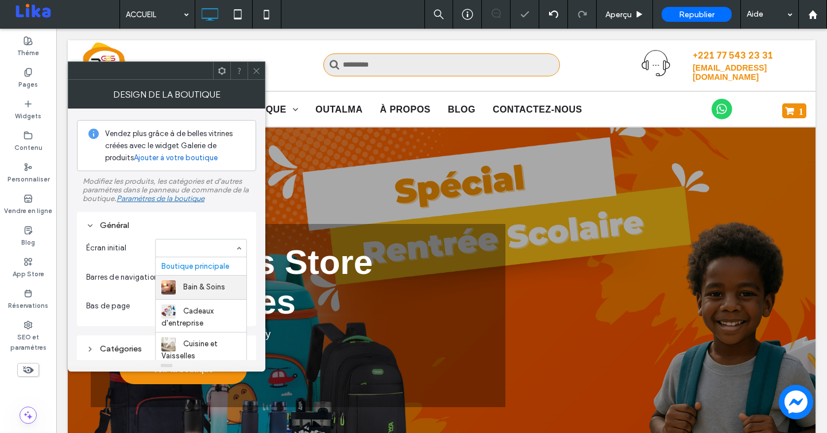
scroll to position [19, 0]
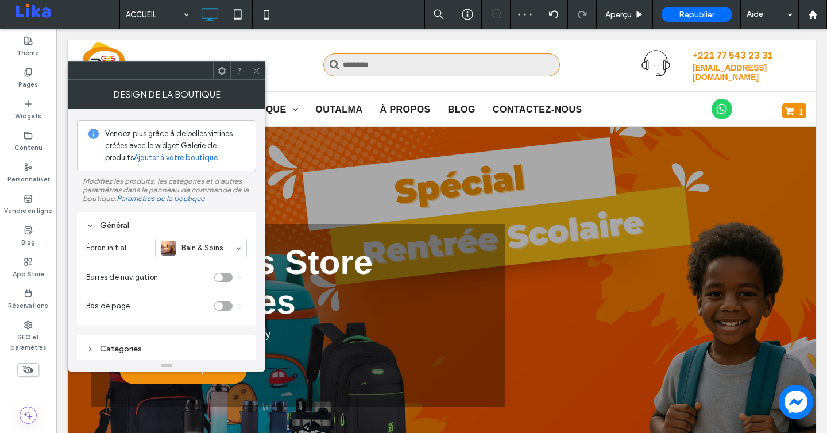
select select "**********"
click at [202, 257] on div at bounding box center [201, 247] width 91 height 17
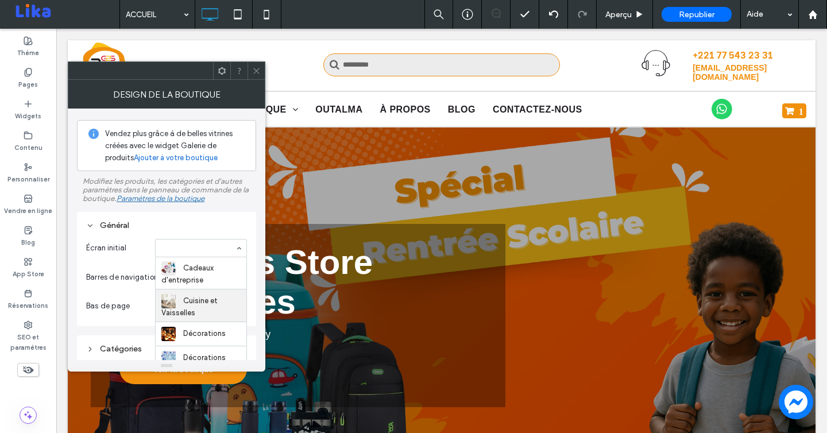
scroll to position [0, 0]
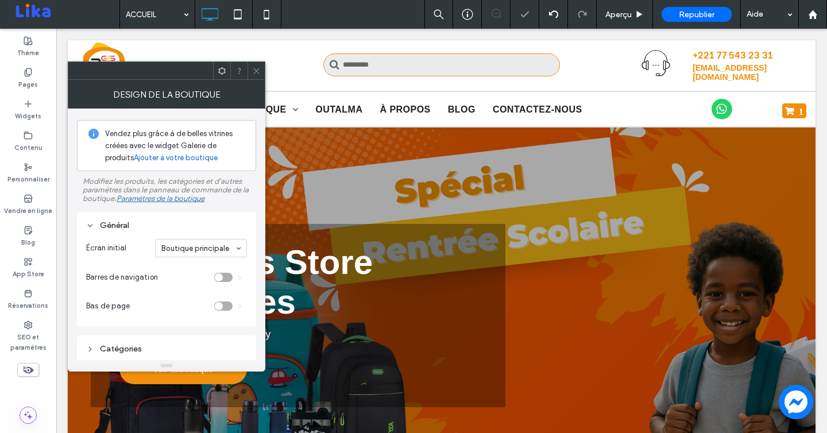
select select "**********"
click at [218, 247] on input at bounding box center [198, 248] width 74 height 8
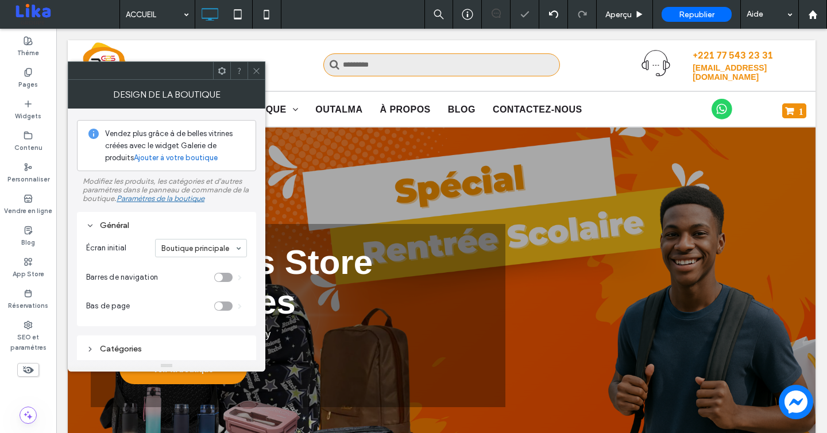
click at [217, 244] on div at bounding box center [201, 247] width 91 height 17
click at [260, 73] on icon at bounding box center [256, 71] width 9 height 9
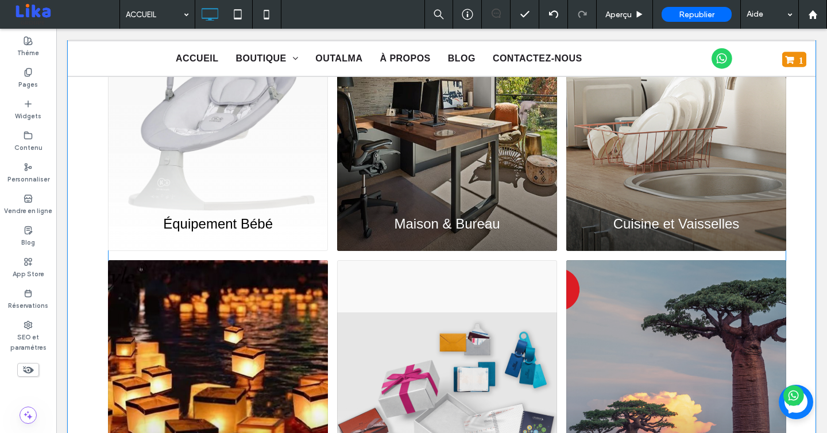
scroll to position [345, 0]
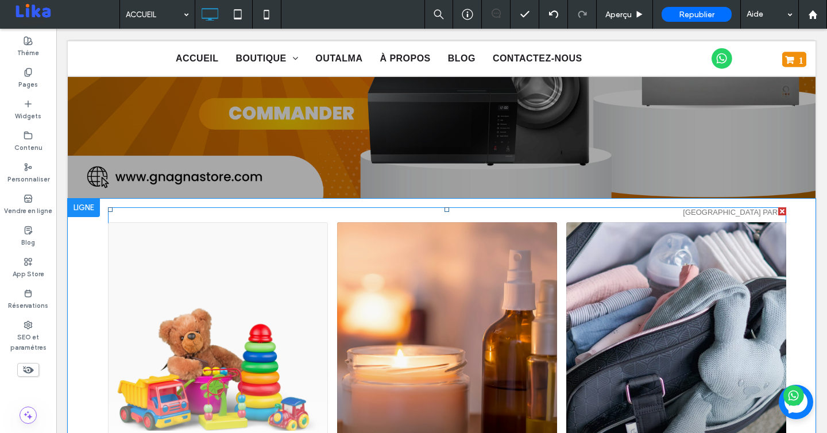
click at [781, 210] on div at bounding box center [782, 211] width 8 height 8
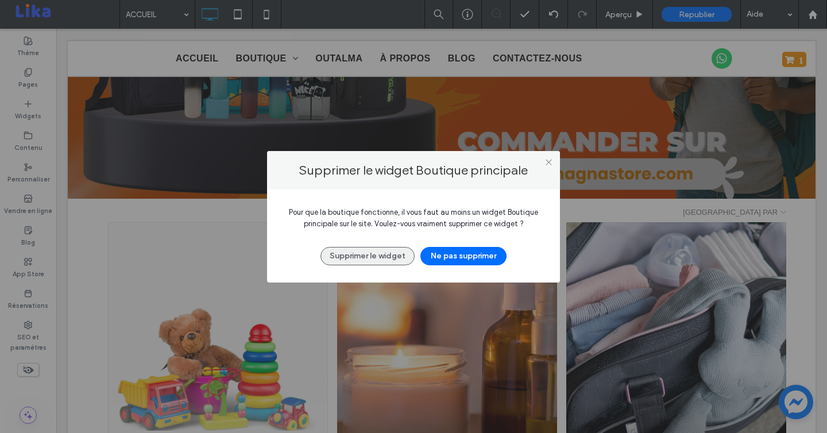
click at [378, 260] on button "Supprimer le widget" at bounding box center [367, 256] width 94 height 18
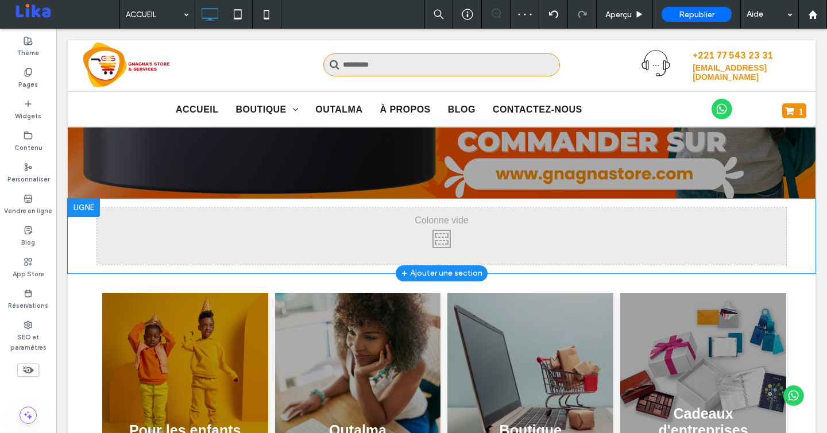
click at [84, 208] on div at bounding box center [84, 208] width 32 height 18
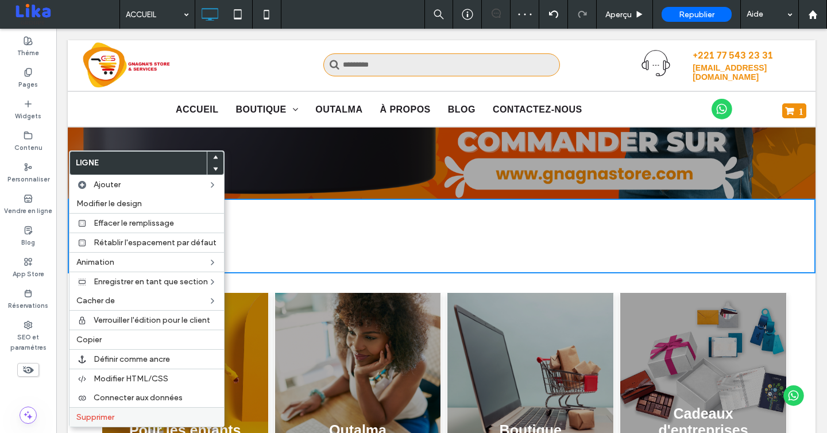
click at [107, 413] on span "Supprimer" at bounding box center [95, 417] width 38 height 10
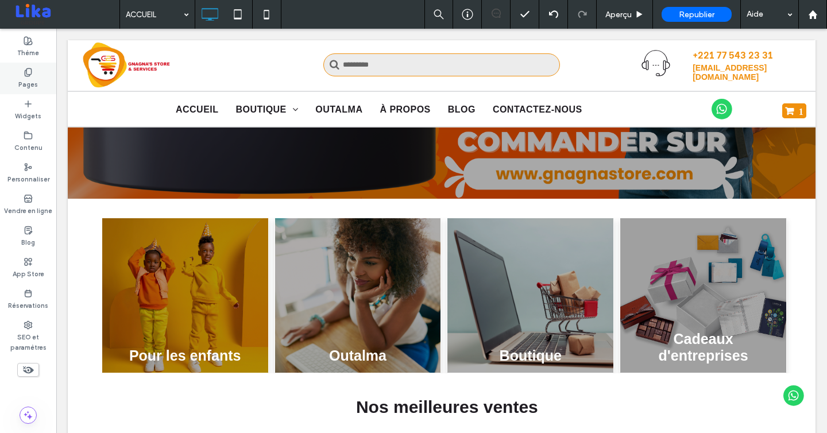
click at [27, 71] on icon at bounding box center [28, 72] width 9 height 9
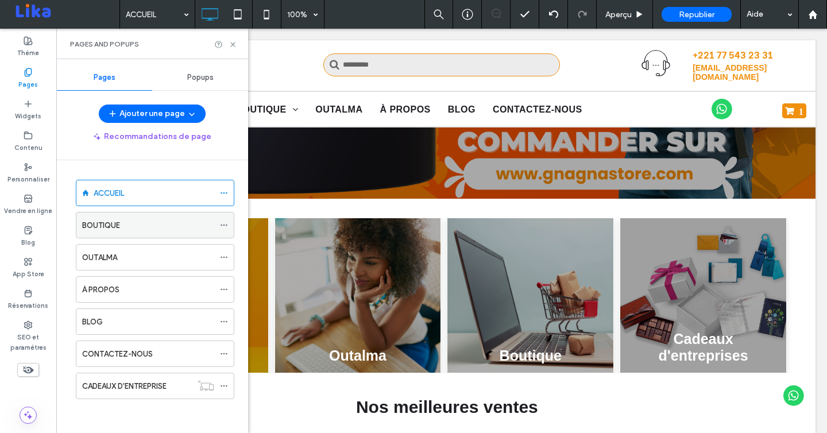
click at [169, 231] on div "BOUTIQUE" at bounding box center [148, 225] width 132 height 12
click at [237, 42] on icon at bounding box center [233, 44] width 9 height 9
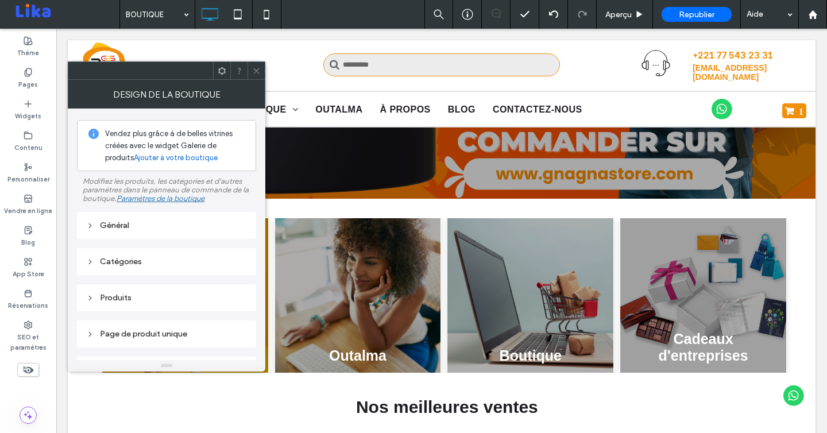
scroll to position [59, 0]
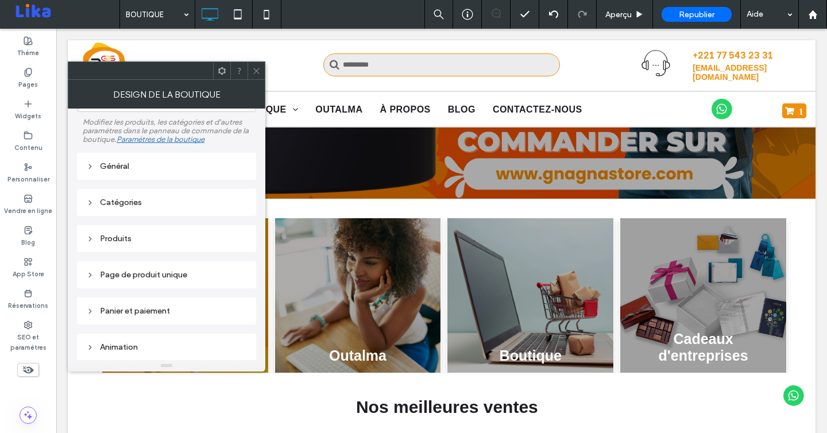
click at [111, 163] on div "Général" at bounding box center [166, 166] width 161 height 10
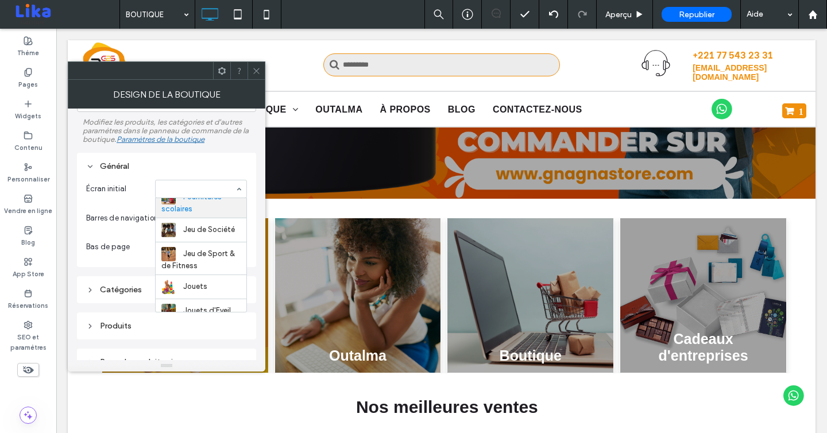
scroll to position [0, 0]
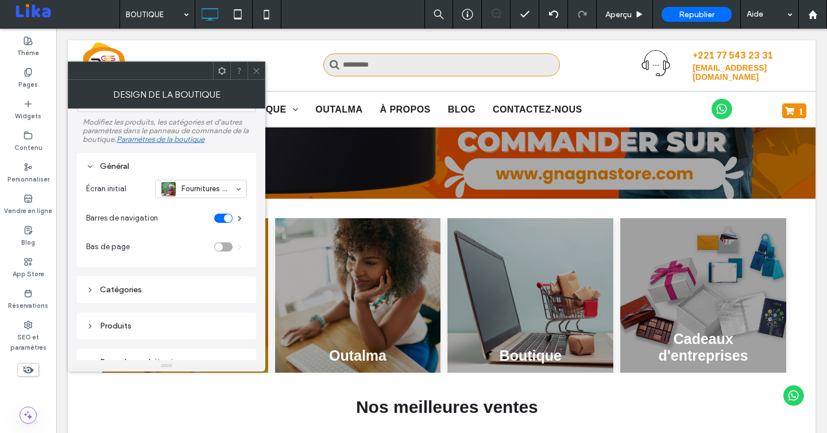
click at [206, 188] on input at bounding box center [198, 189] width 74 height 8
click at [258, 74] on icon at bounding box center [256, 71] width 9 height 9
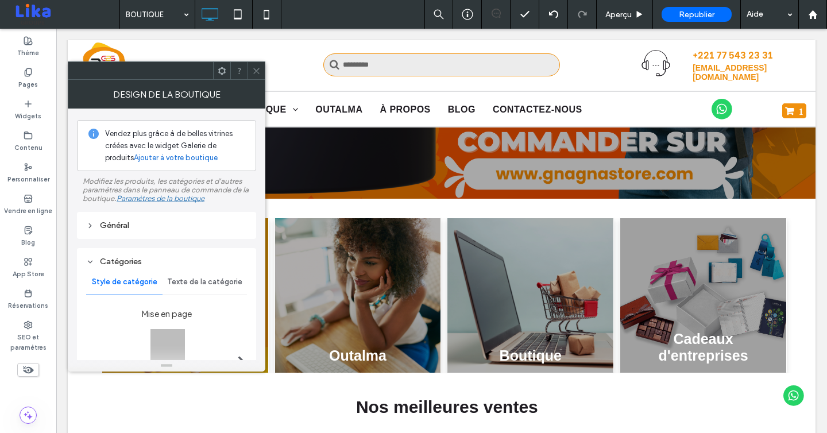
click at [167, 230] on div "Général" at bounding box center [166, 226] width 161 height 10
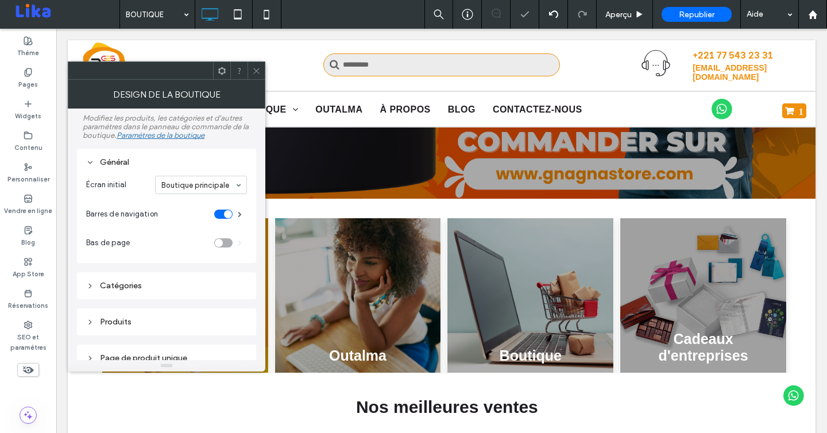
click at [89, 162] on icon at bounding box center [90, 163] width 8 height 8
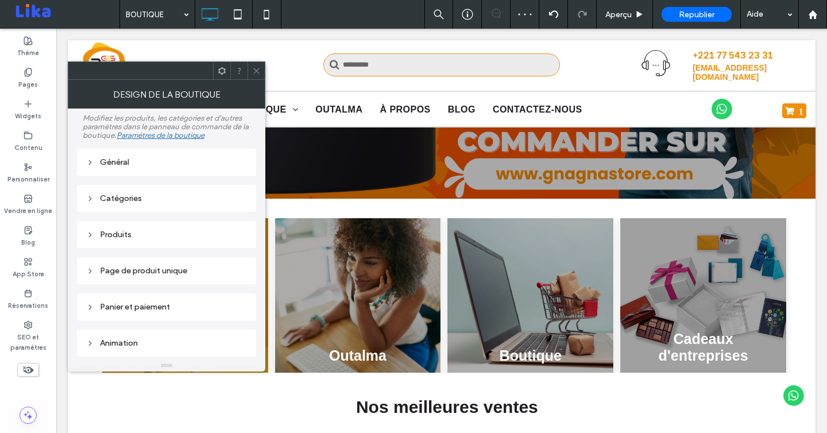
click at [138, 202] on div "Catégories" at bounding box center [166, 199] width 161 height 10
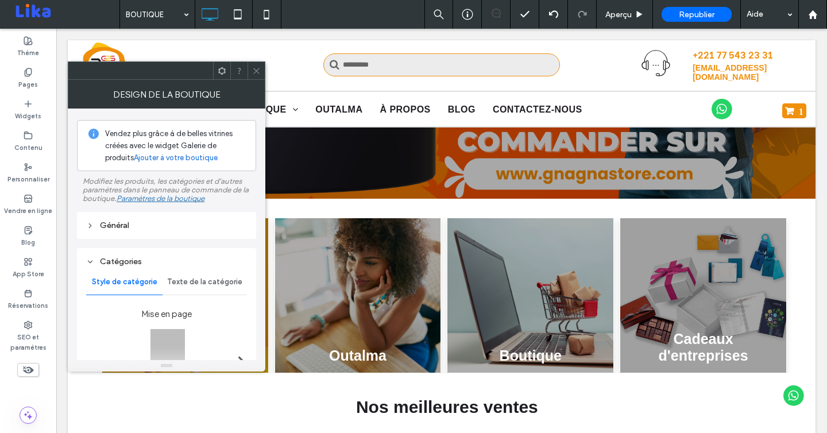
click at [107, 257] on div "Catégories" at bounding box center [166, 262] width 161 height 16
click at [125, 230] on div "Général" at bounding box center [166, 226] width 161 height 10
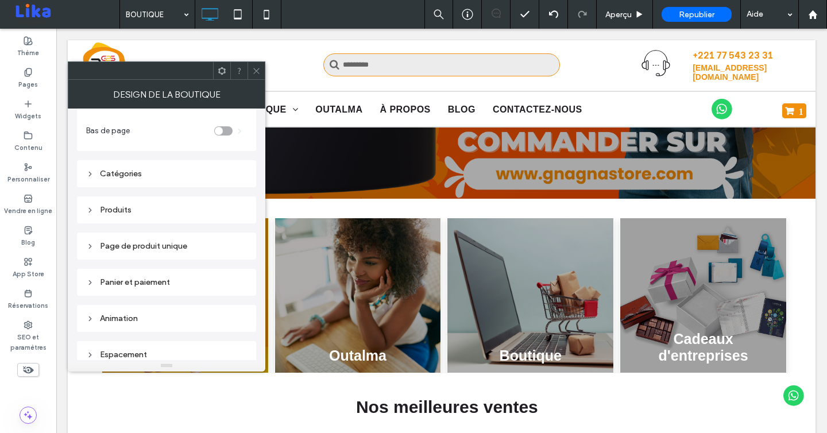
scroll to position [185, 0]
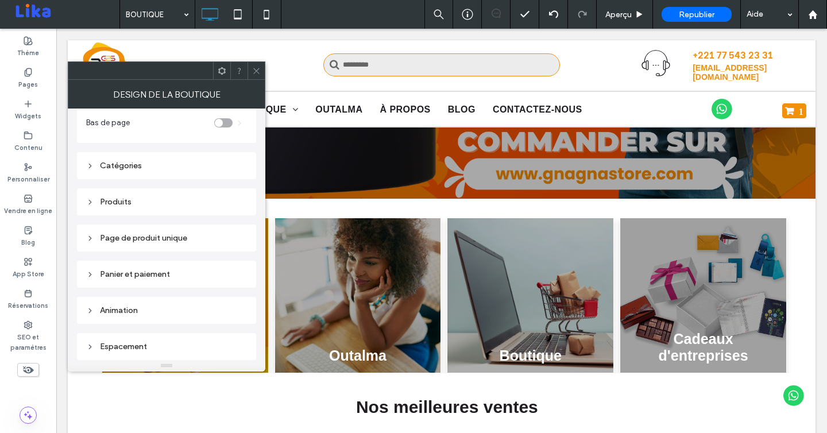
click at [112, 164] on div "Catégories" at bounding box center [166, 166] width 161 height 10
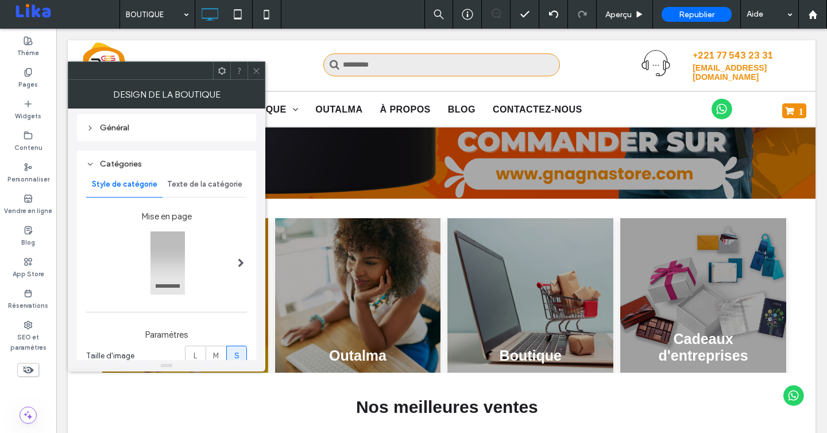
click at [101, 165] on div "Catégories" at bounding box center [166, 164] width 161 height 10
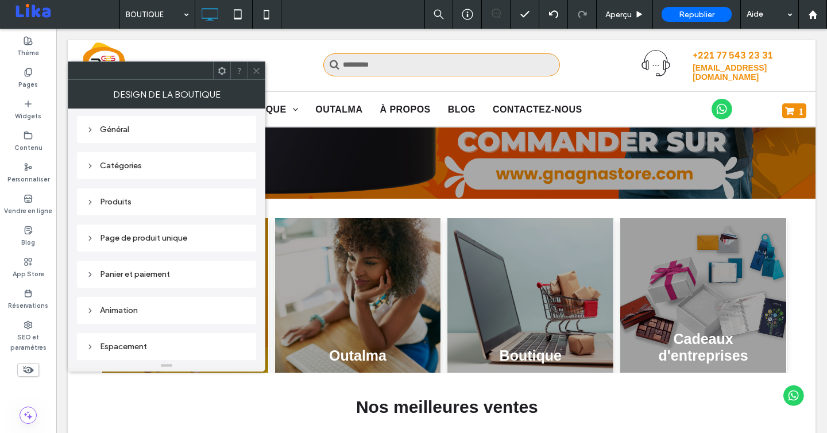
scroll to position [0, 0]
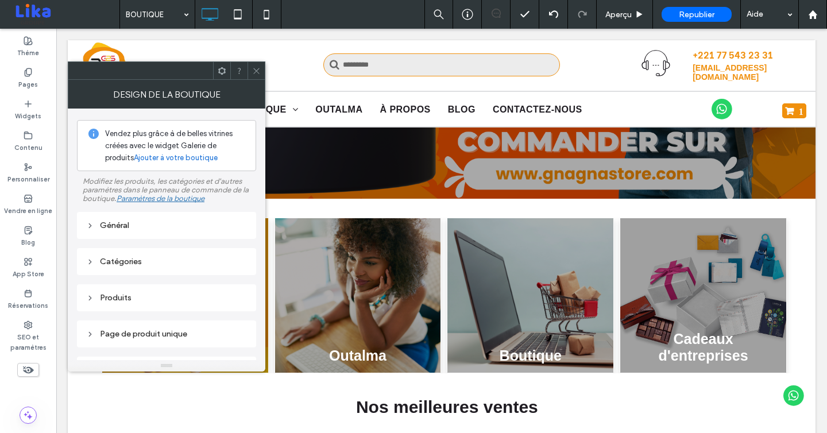
click at [99, 223] on div "Général" at bounding box center [166, 226] width 161 height 10
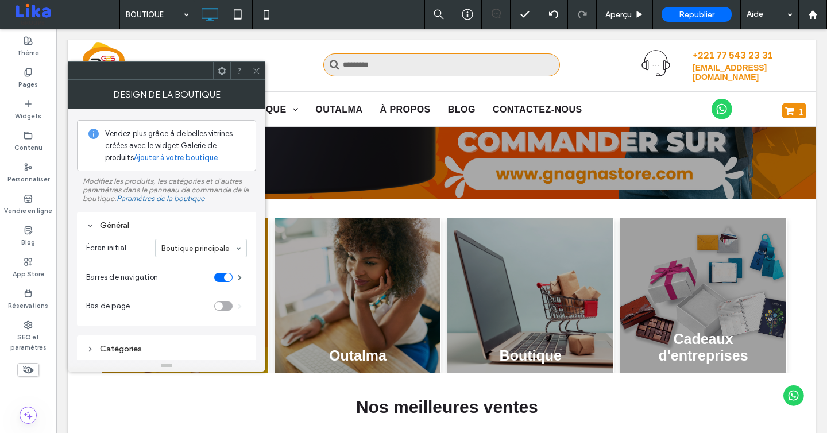
click at [254, 68] on icon at bounding box center [256, 71] width 9 height 9
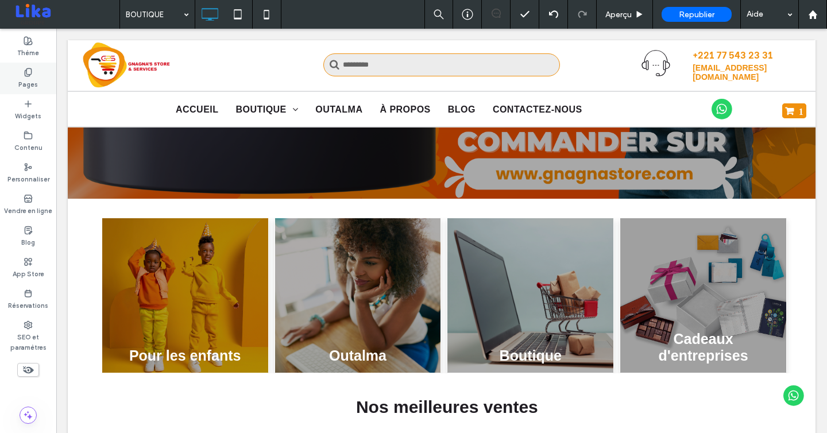
click at [24, 82] on label "Pages" at bounding box center [28, 83] width 20 height 13
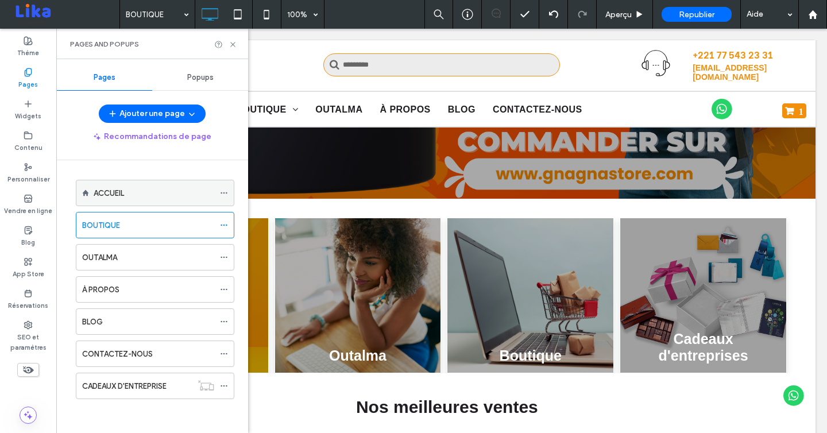
click at [113, 195] on label "ACCUEIL" at bounding box center [109, 193] width 30 height 20
click at [233, 45] on div "ACCUEIL 100% Aperçu Republier Aide Commentaires sur le site Commentaires sur le…" at bounding box center [413, 216] width 827 height 433
click at [233, 45] on icon at bounding box center [233, 44] width 9 height 9
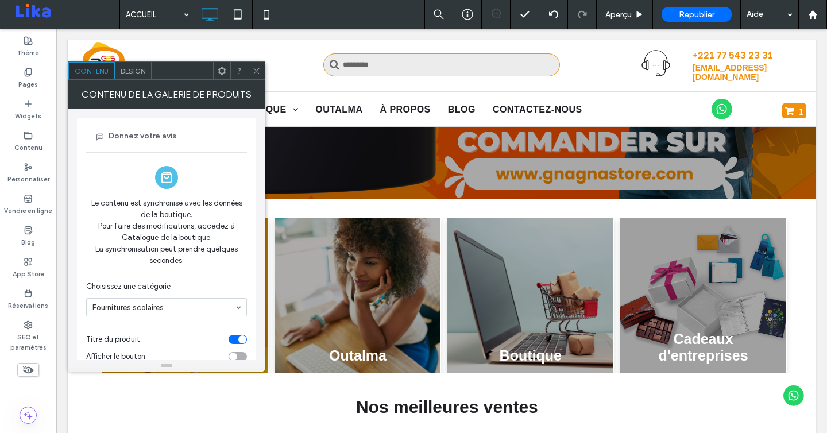
click at [258, 64] on span at bounding box center [256, 70] width 9 height 17
click at [257, 67] on icon at bounding box center [256, 71] width 9 height 9
click at [259, 65] on span at bounding box center [256, 70] width 9 height 17
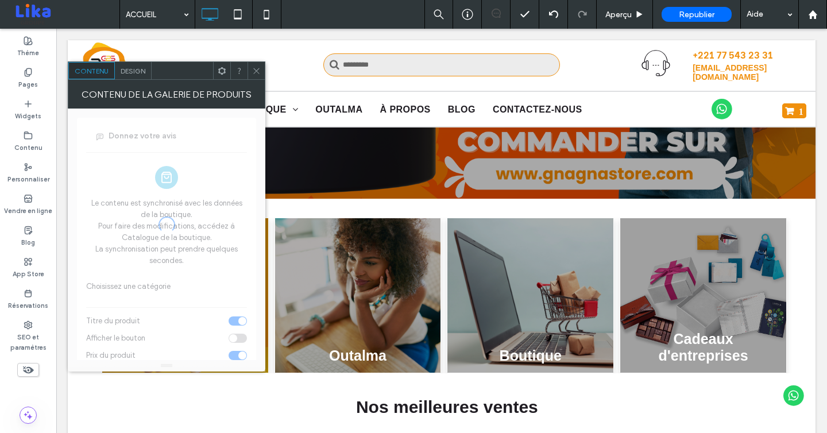
click at [251, 70] on div at bounding box center [256, 70] width 17 height 17
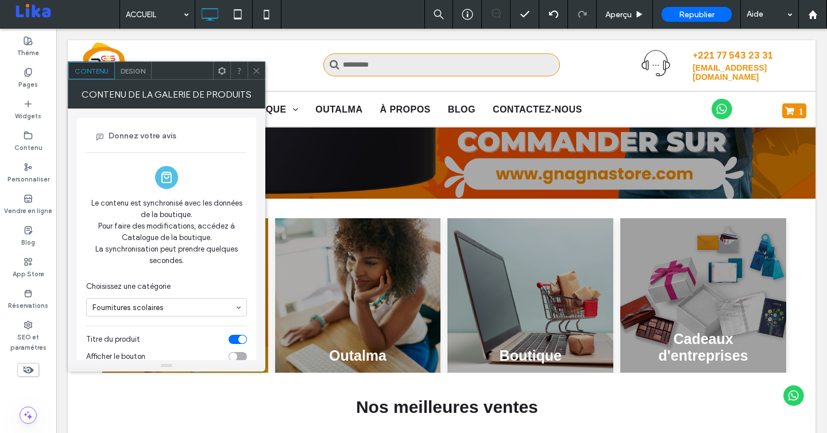
click at [258, 72] on icon at bounding box center [256, 71] width 9 height 9
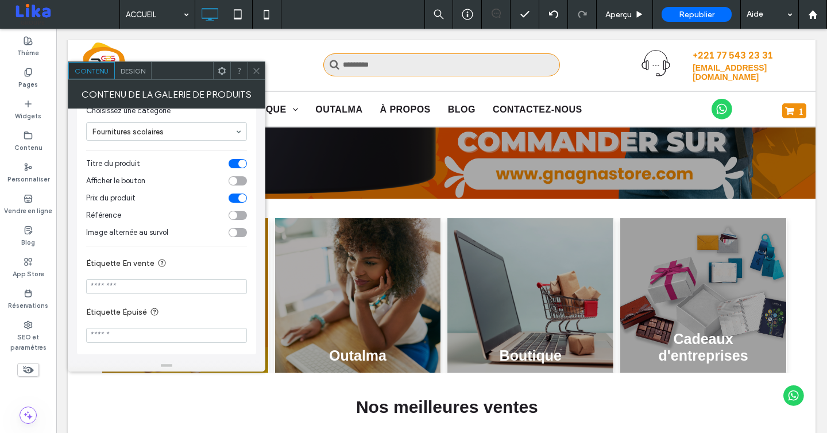
click at [260, 67] on icon at bounding box center [256, 71] width 9 height 9
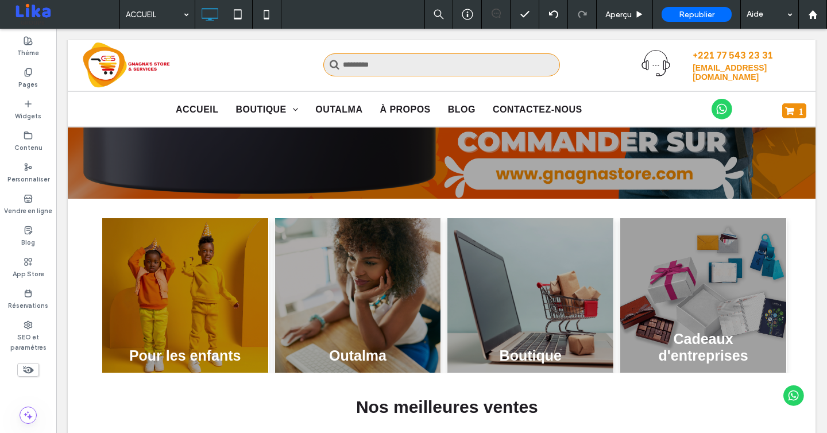
scroll to position [160, 0]
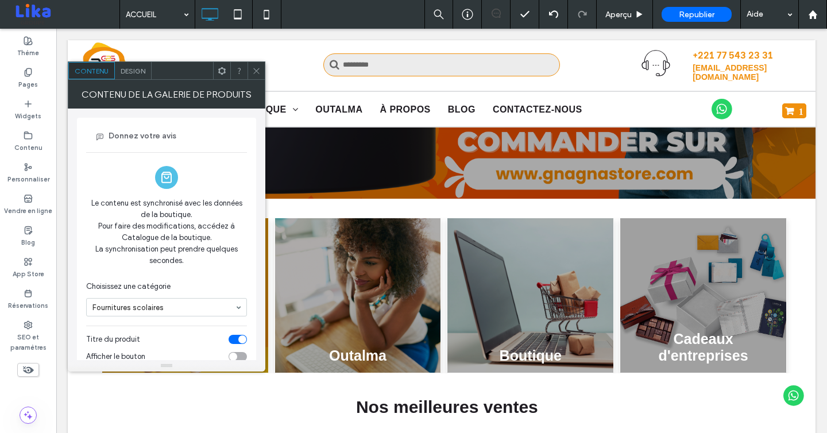
click at [257, 70] on icon at bounding box center [256, 71] width 9 height 9
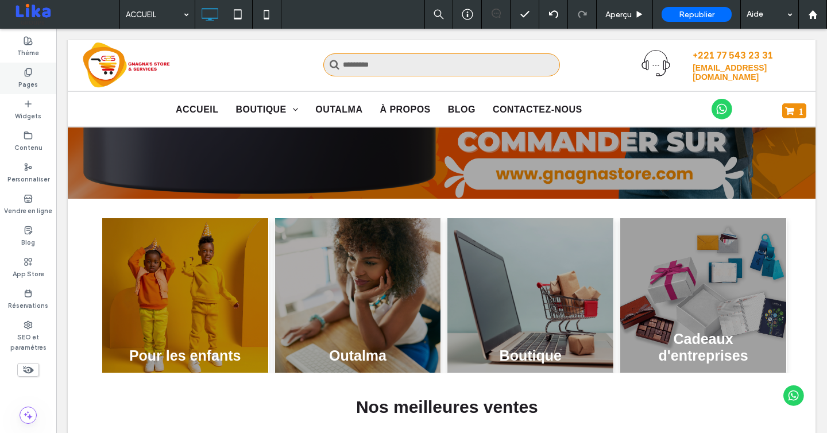
click at [24, 80] on label "Pages" at bounding box center [28, 83] width 20 height 13
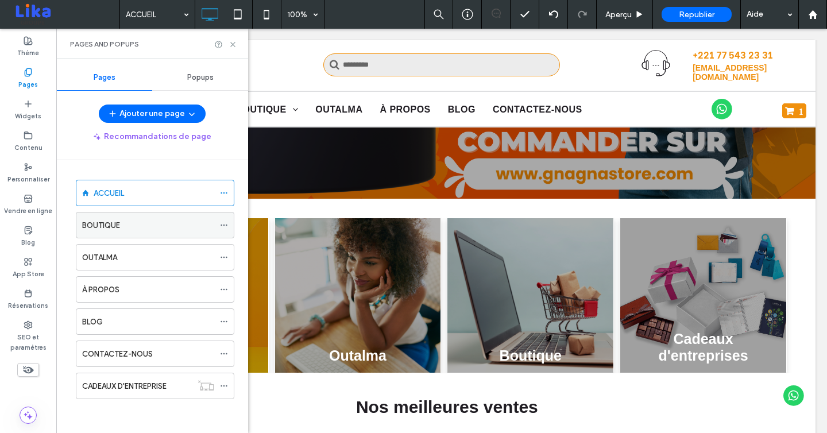
click at [141, 225] on div "BOUTIQUE" at bounding box center [148, 225] width 132 height 12
click at [231, 45] on use at bounding box center [232, 44] width 5 height 5
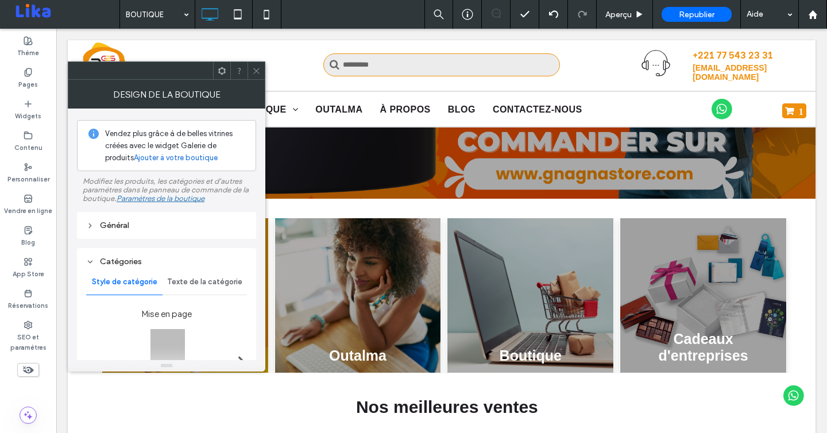
click at [94, 226] on div "Général" at bounding box center [166, 226] width 161 height 10
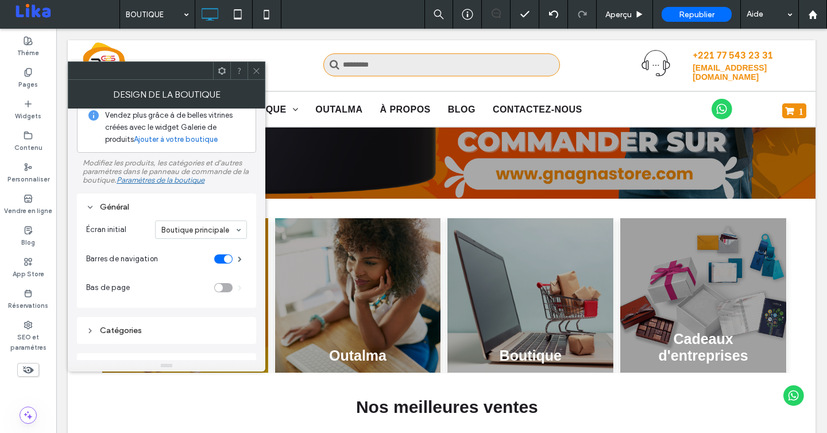
scroll to position [13, 0]
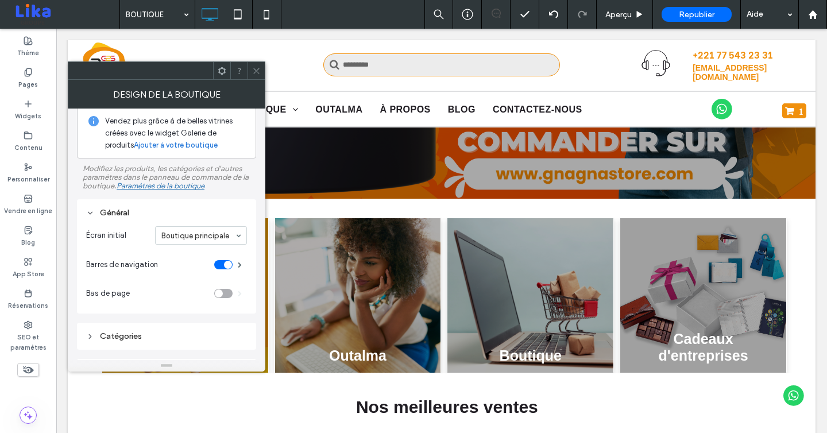
click at [161, 185] on div "Paramètres de la boutique" at bounding box center [161, 185] width 88 height 9
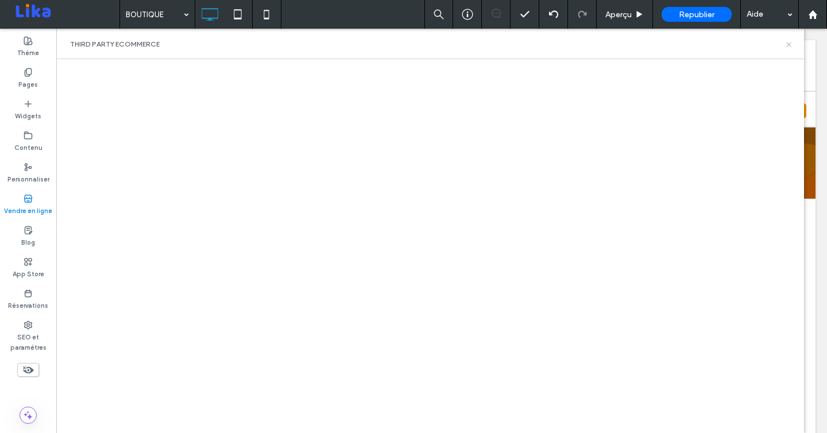
click at [789, 42] on icon at bounding box center [789, 44] width 9 height 9
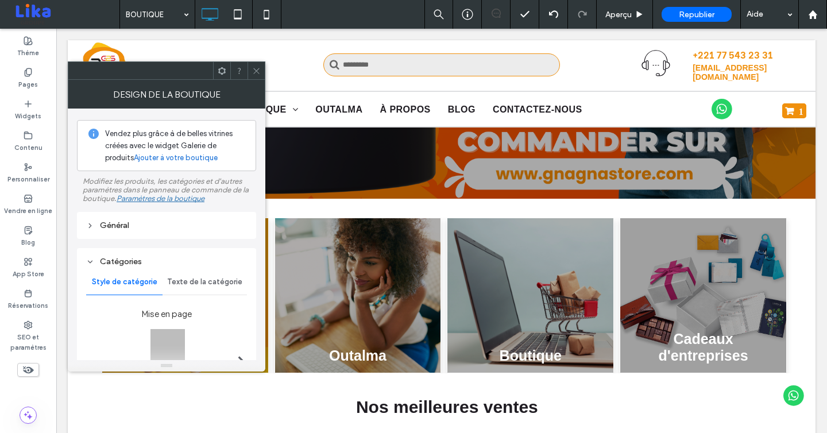
click at [258, 72] on use at bounding box center [256, 71] width 6 height 6
click at [256, 67] on icon at bounding box center [256, 71] width 9 height 9
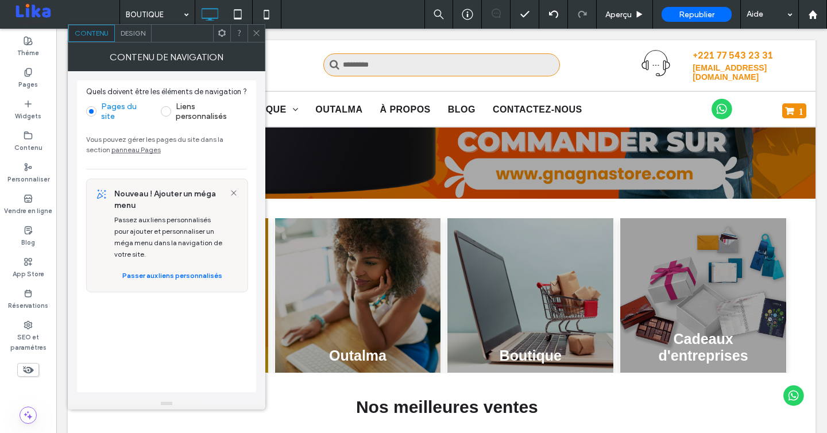
click at [256, 27] on span at bounding box center [256, 33] width 9 height 17
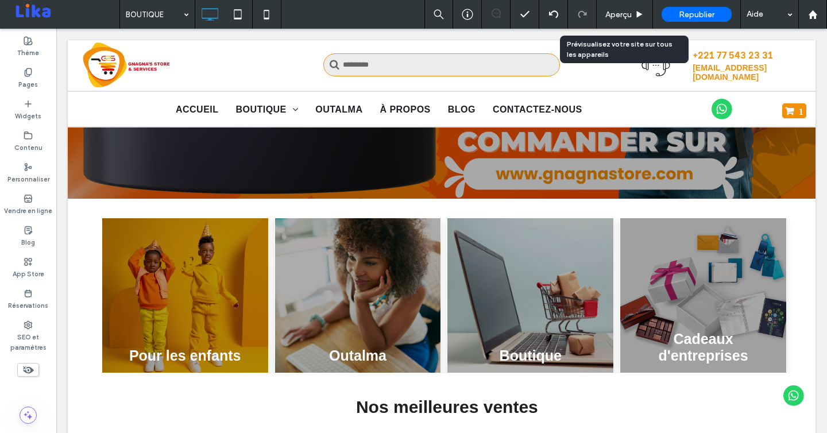
click at [621, 10] on span "Aperçu" at bounding box center [618, 15] width 26 height 10
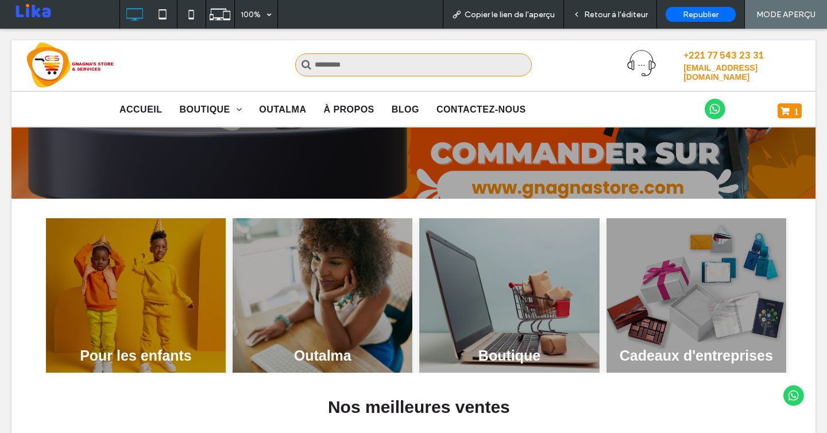
click at [139, 96] on div at bounding box center [413, 216] width 827 height 433
click at [583, 14] on div "Retour à l'éditeur" at bounding box center [610, 15] width 92 height 10
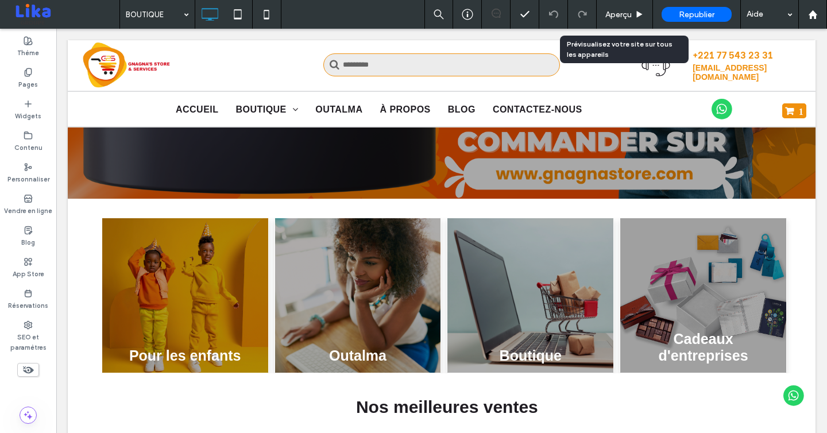
click at [624, 18] on span "Aperçu" at bounding box center [618, 15] width 26 height 10
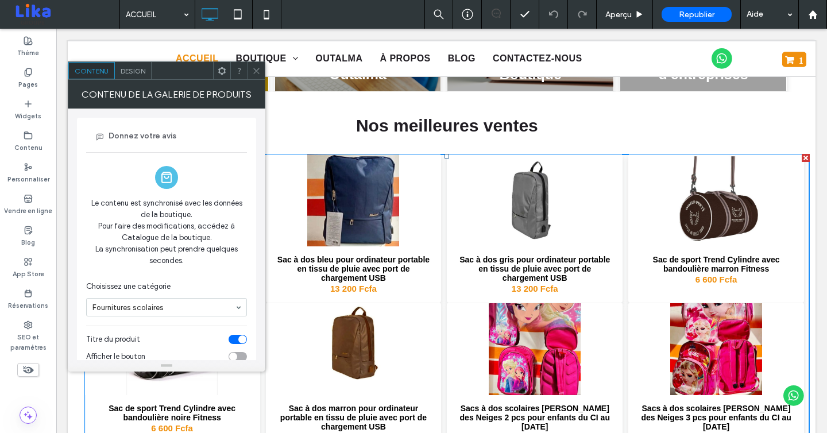
click at [138, 80] on div "Contenu de la galerie de produits" at bounding box center [167, 94] width 198 height 29
click at [262, 70] on div at bounding box center [256, 70] width 17 height 17
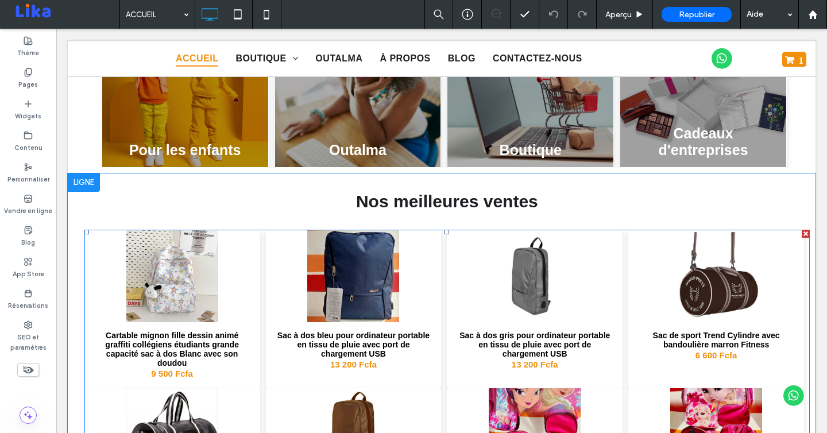
scroll to position [549, 0]
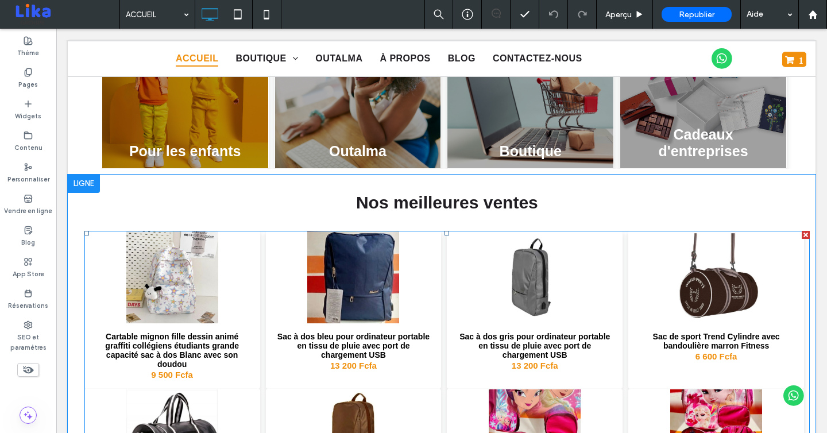
click at [228, 332] on h3 "Cartable mignon fille dessin animé graffiti collégiens étudiants grande capacit…" at bounding box center [172, 350] width 157 height 37
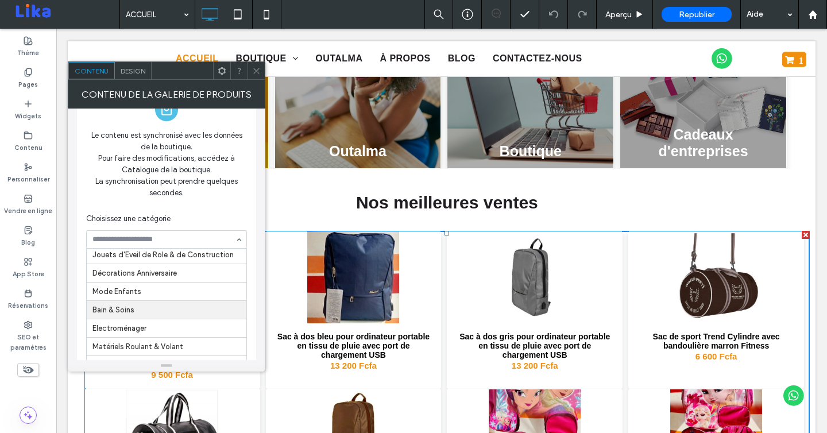
scroll to position [0, 0]
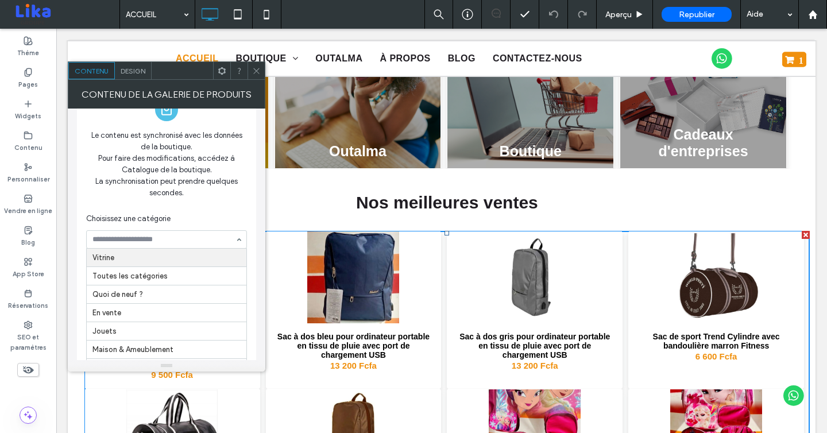
click at [185, 194] on div "La synchronisation peut prendre quelques secondes." at bounding box center [166, 187] width 161 height 23
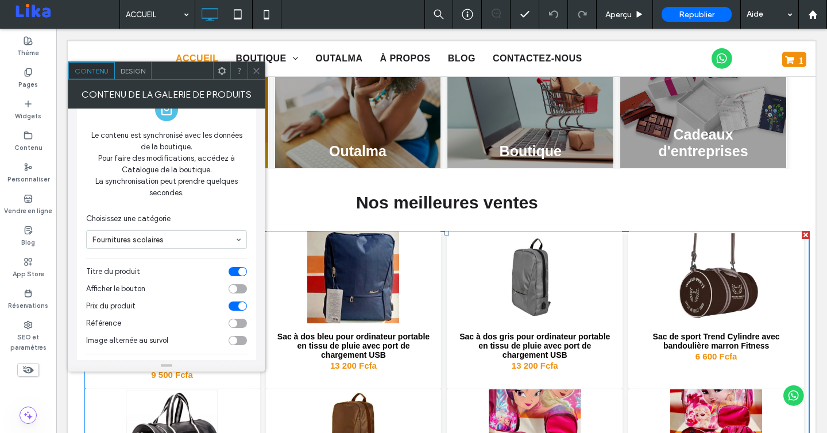
click at [262, 74] on div at bounding box center [256, 70] width 17 height 17
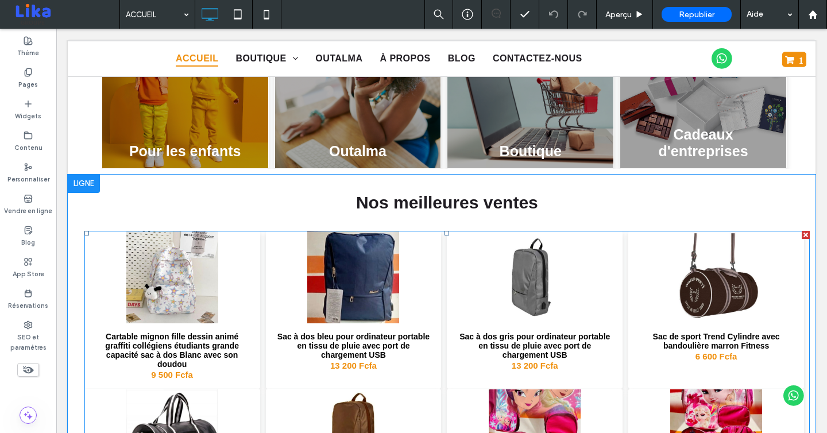
click at [538, 395] on link at bounding box center [534, 435] width 175 height 92
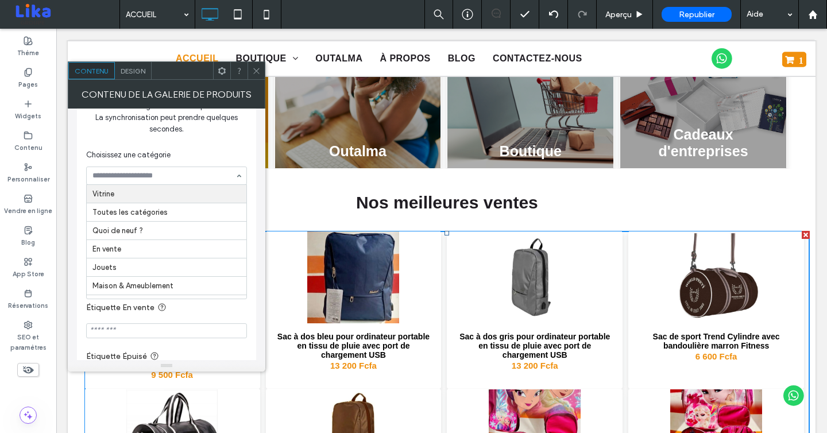
scroll to position [133, 0]
click at [256, 70] on use at bounding box center [256, 71] width 6 height 6
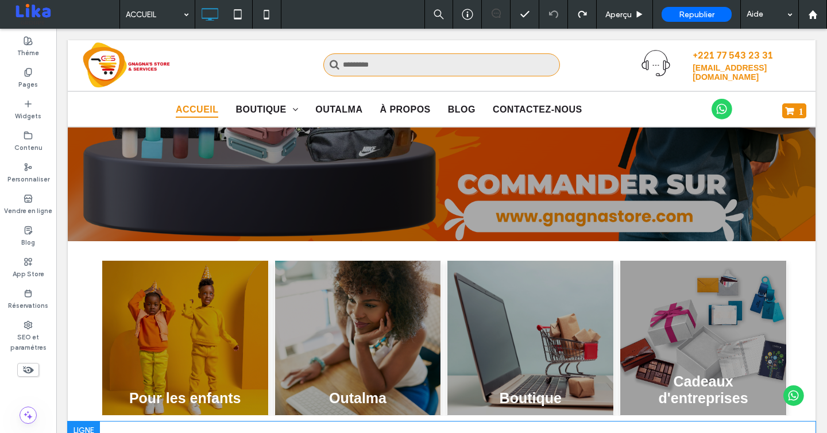
scroll to position [0, 0]
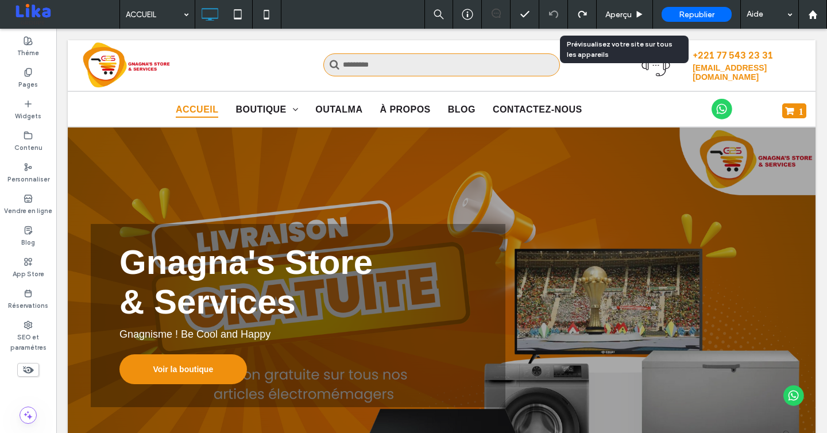
click at [617, 8] on div "Aperçu" at bounding box center [625, 14] width 56 height 29
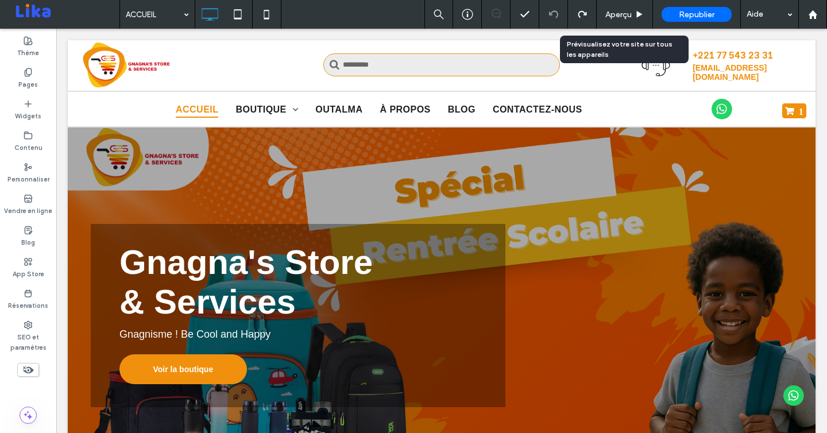
click at [628, 11] on span "Aperçu" at bounding box center [618, 15] width 26 height 10
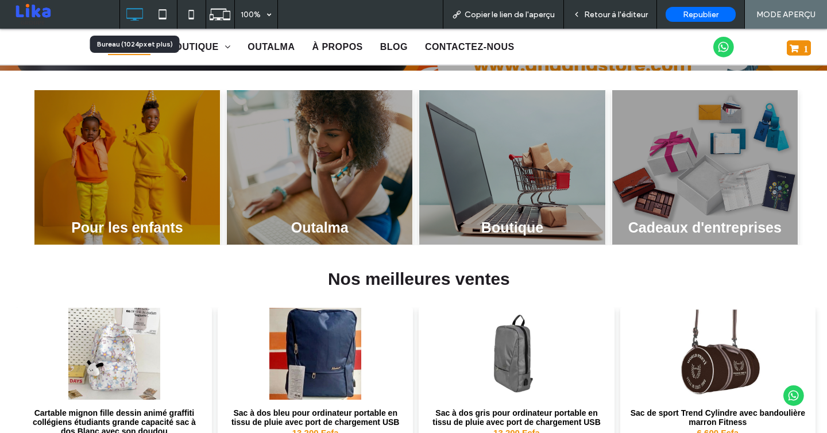
scroll to position [465, 0]
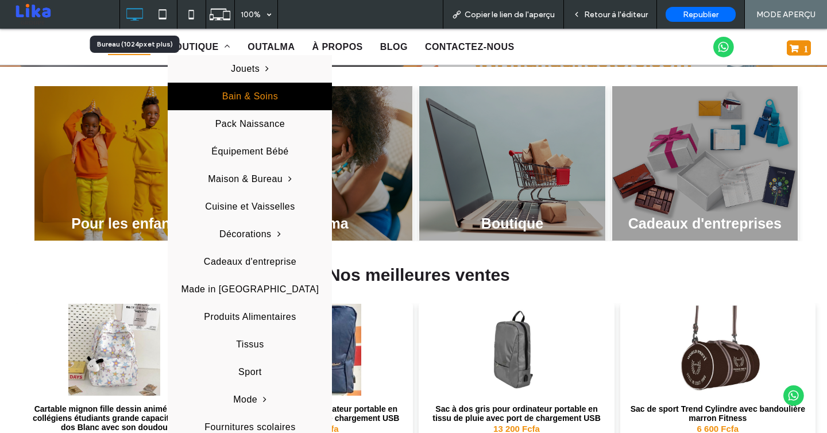
click at [224, 99] on span "Bain & Soins" at bounding box center [250, 96] width 56 height 10
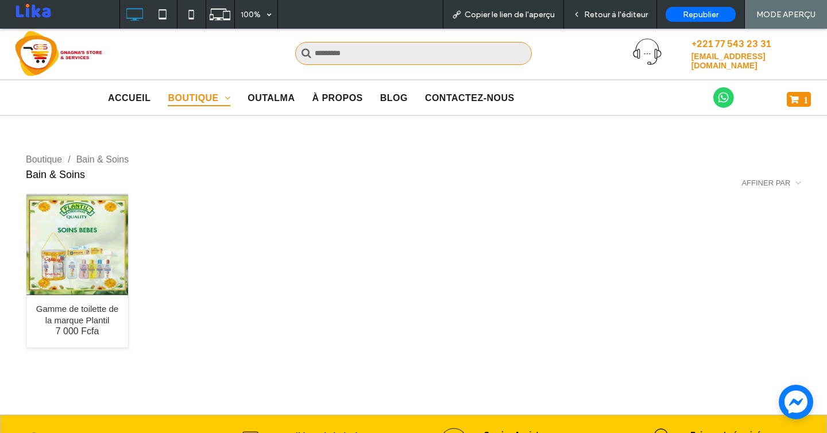
click at [623, 7] on div "Retour à l'éditeur" at bounding box center [610, 14] width 93 height 29
click at [590, 15] on span "Retour à l'éditeur" at bounding box center [616, 15] width 64 height 10
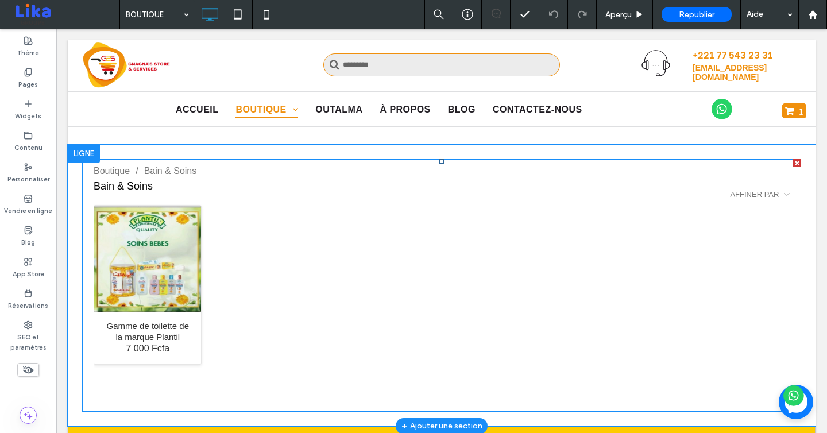
click at [390, 318] on span at bounding box center [441, 285] width 719 height 253
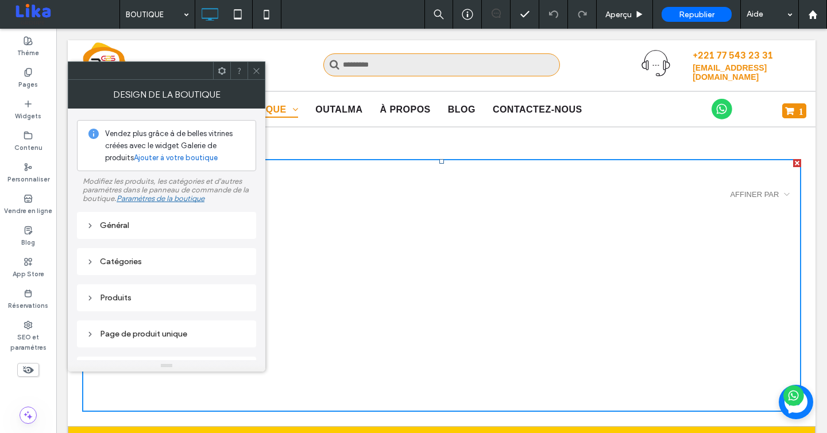
click at [254, 67] on icon at bounding box center [256, 71] width 9 height 9
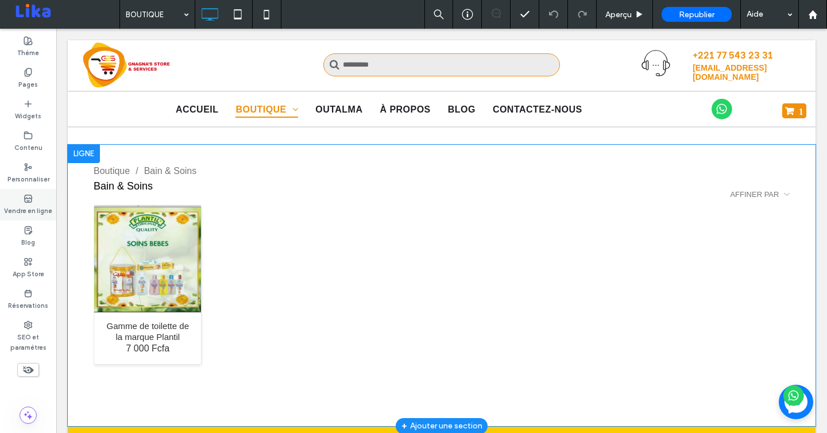
click at [22, 206] on label "Vendre en ligne" at bounding box center [28, 209] width 48 height 13
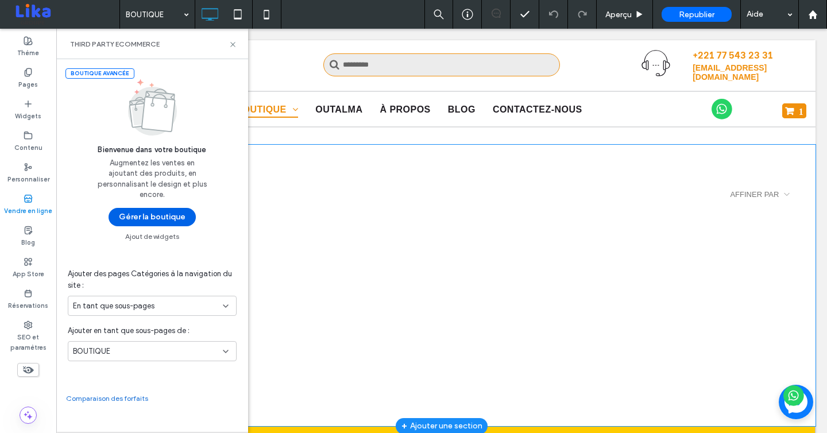
click at [151, 215] on button "Gérer la boutique" at bounding box center [152, 217] width 87 height 18
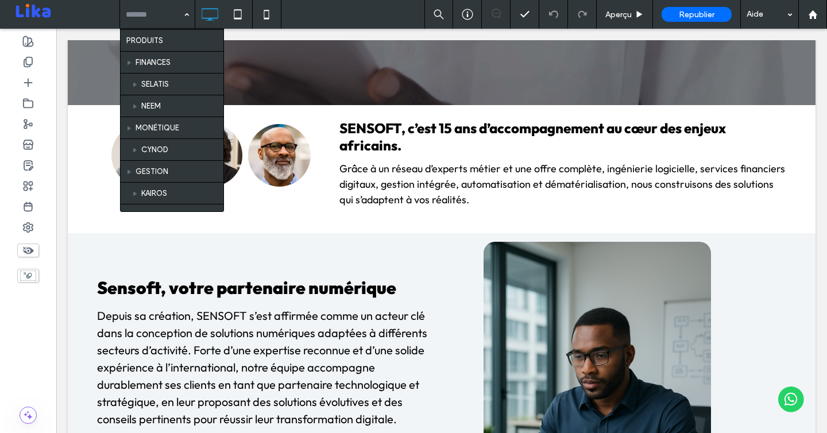
scroll to position [65, 0]
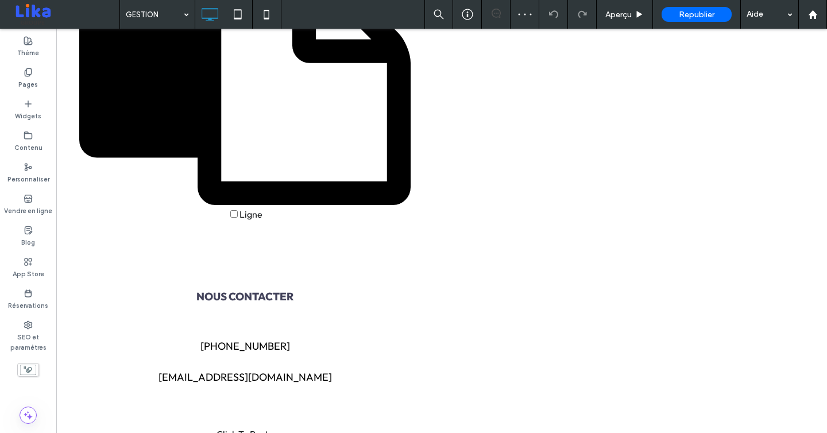
scroll to position [944, 0]
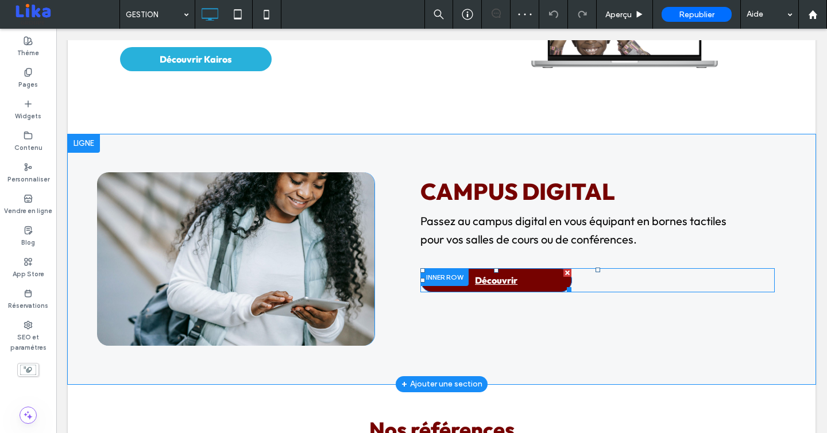
click at [482, 277] on span "Découvrir" at bounding box center [496, 280] width 43 height 11
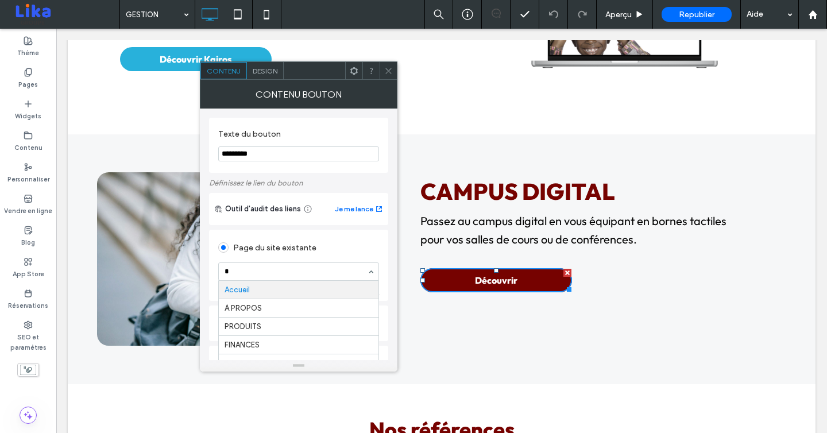
type input "**"
click at [204, 340] on div "Texte du bouton ********* Définissez le lien du bouton Outil d'audit des liens …" at bounding box center [299, 235] width 198 height 252
click at [366, 96] on div "Contenu Bouton" at bounding box center [299, 94] width 198 height 29
click at [391, 68] on use at bounding box center [388, 71] width 6 height 6
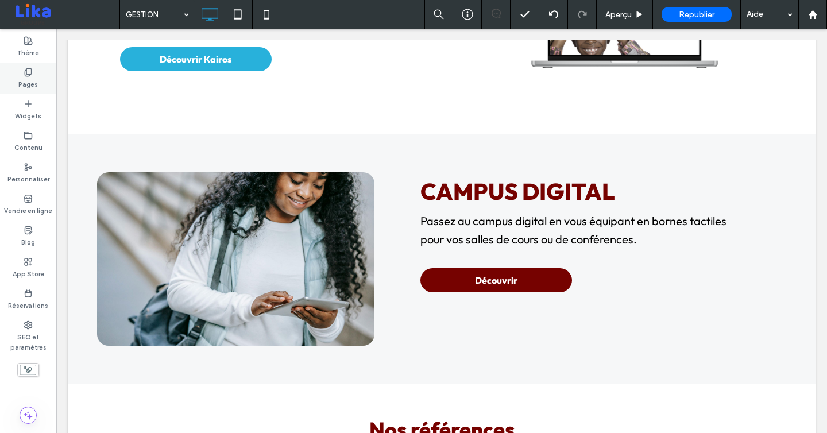
click at [30, 83] on label "Pages" at bounding box center [28, 83] width 20 height 13
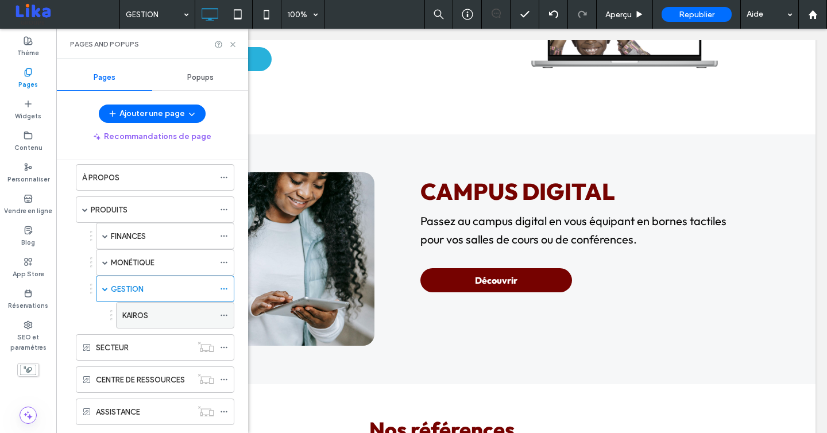
scroll to position [49, 0]
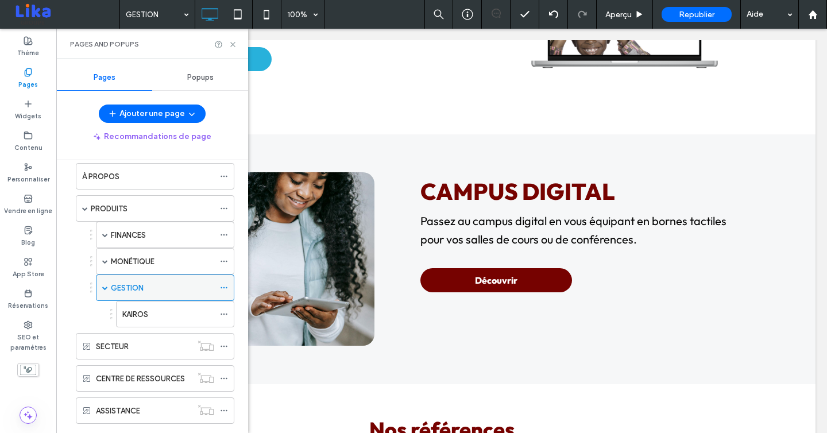
click at [224, 289] on icon at bounding box center [224, 288] width 8 height 8
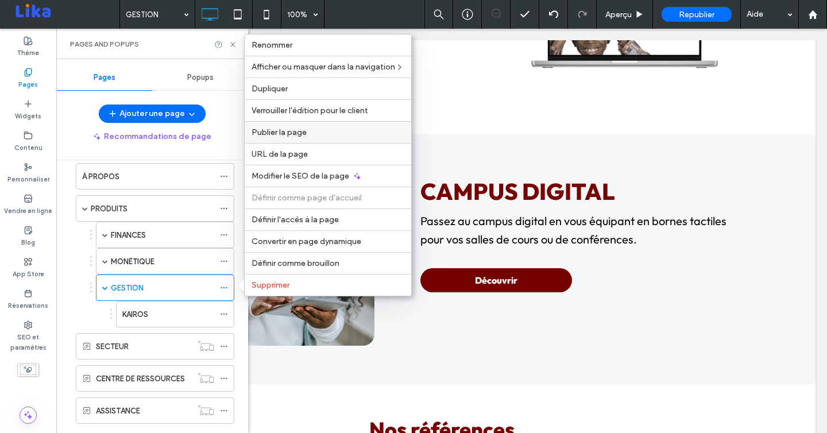
click at [292, 137] on span "Publier la page" at bounding box center [279, 133] width 55 height 10
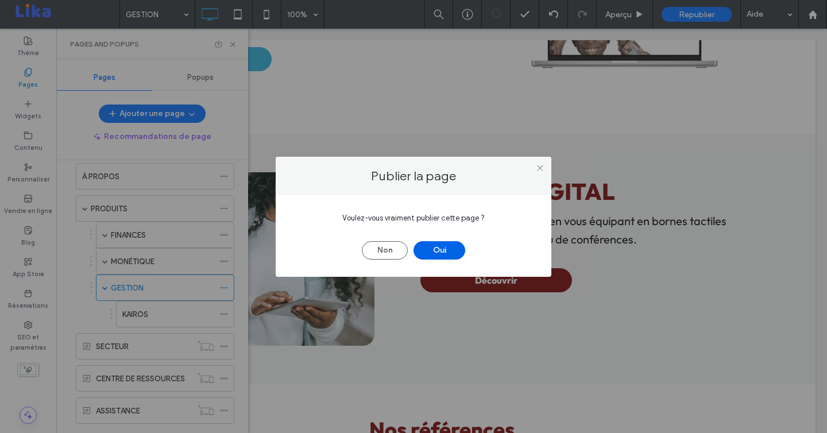
click at [434, 242] on button "Oui" at bounding box center [440, 250] width 52 height 18
